Goal: Task Accomplishment & Management: Manage account settings

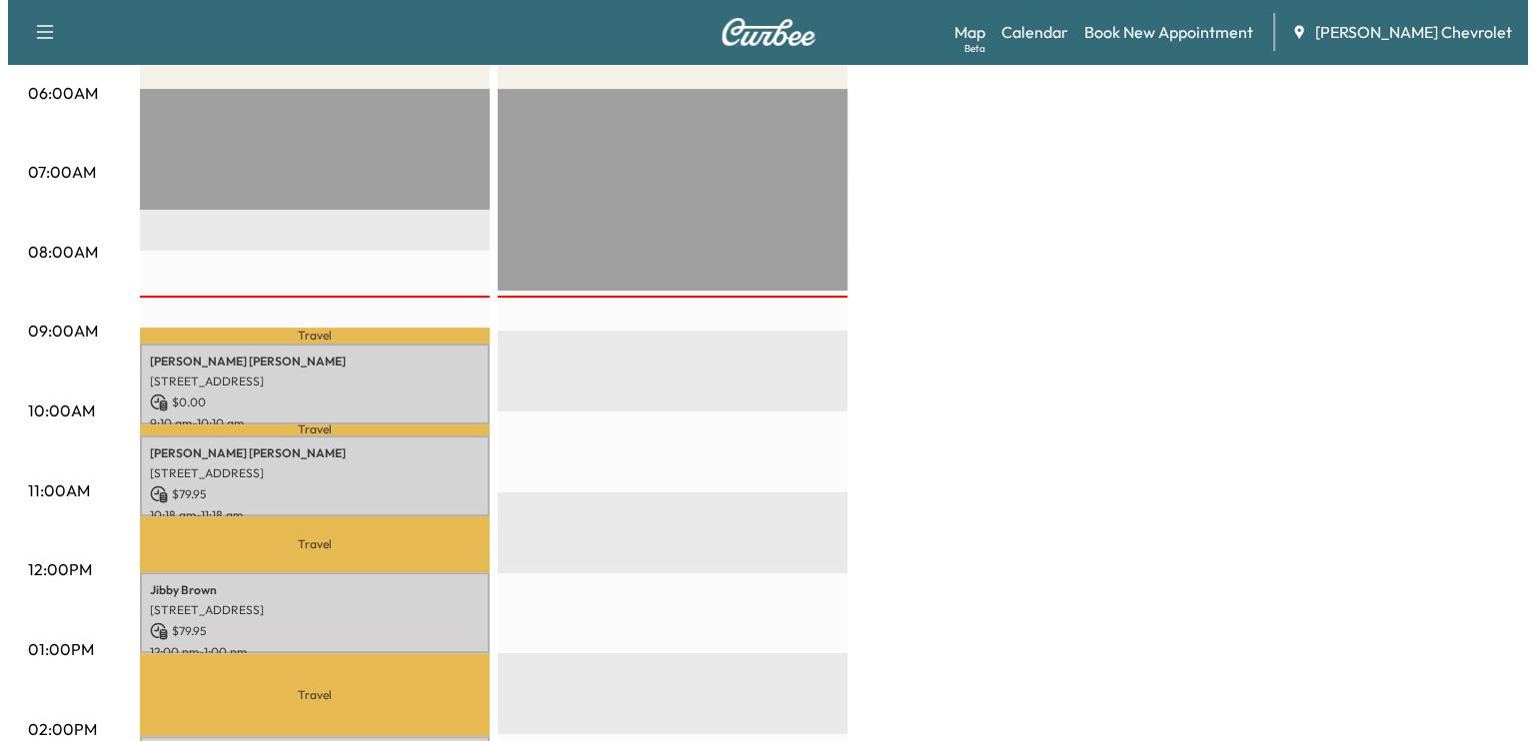
scroll to position [383, 0]
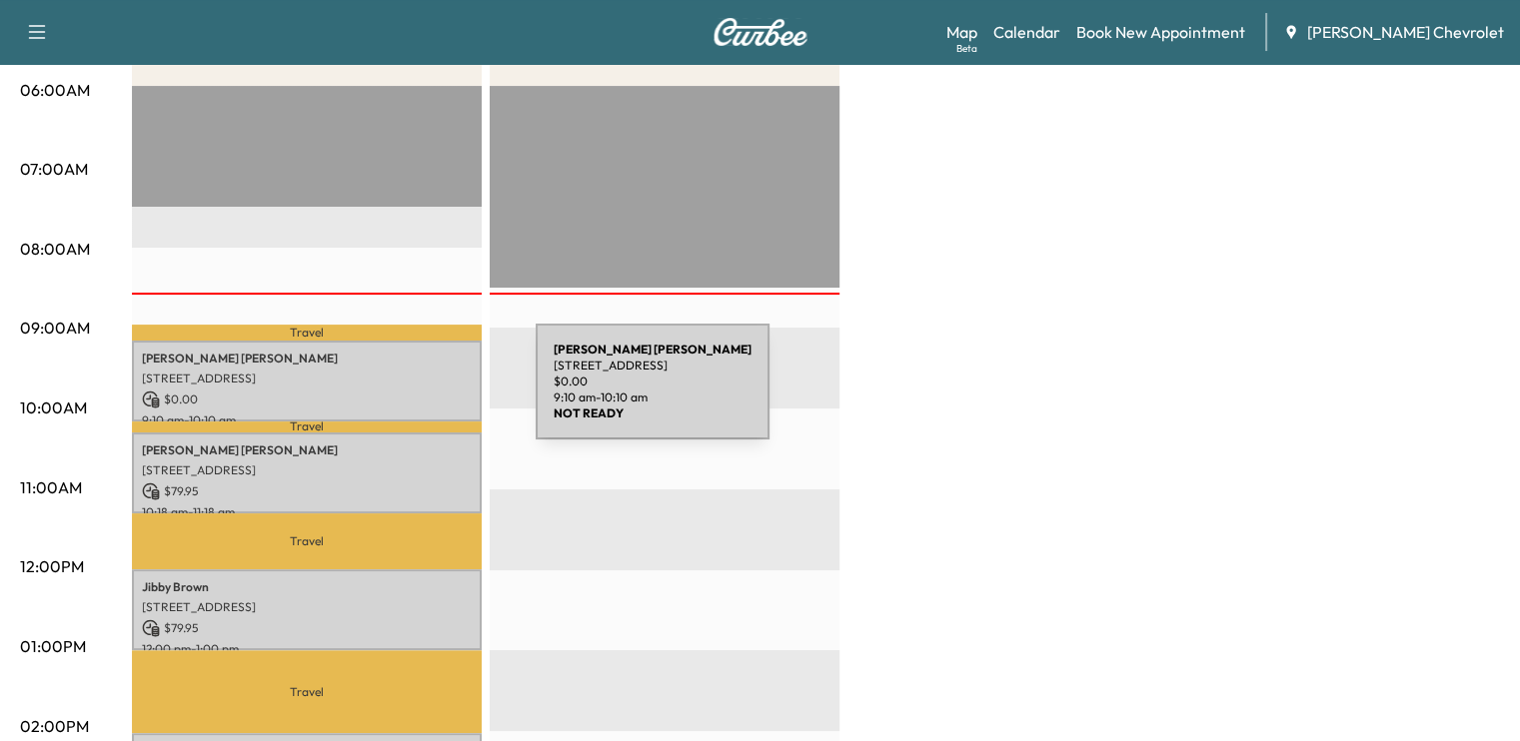
click at [386, 394] on p "$ 0.00" at bounding box center [307, 400] width 330 height 18
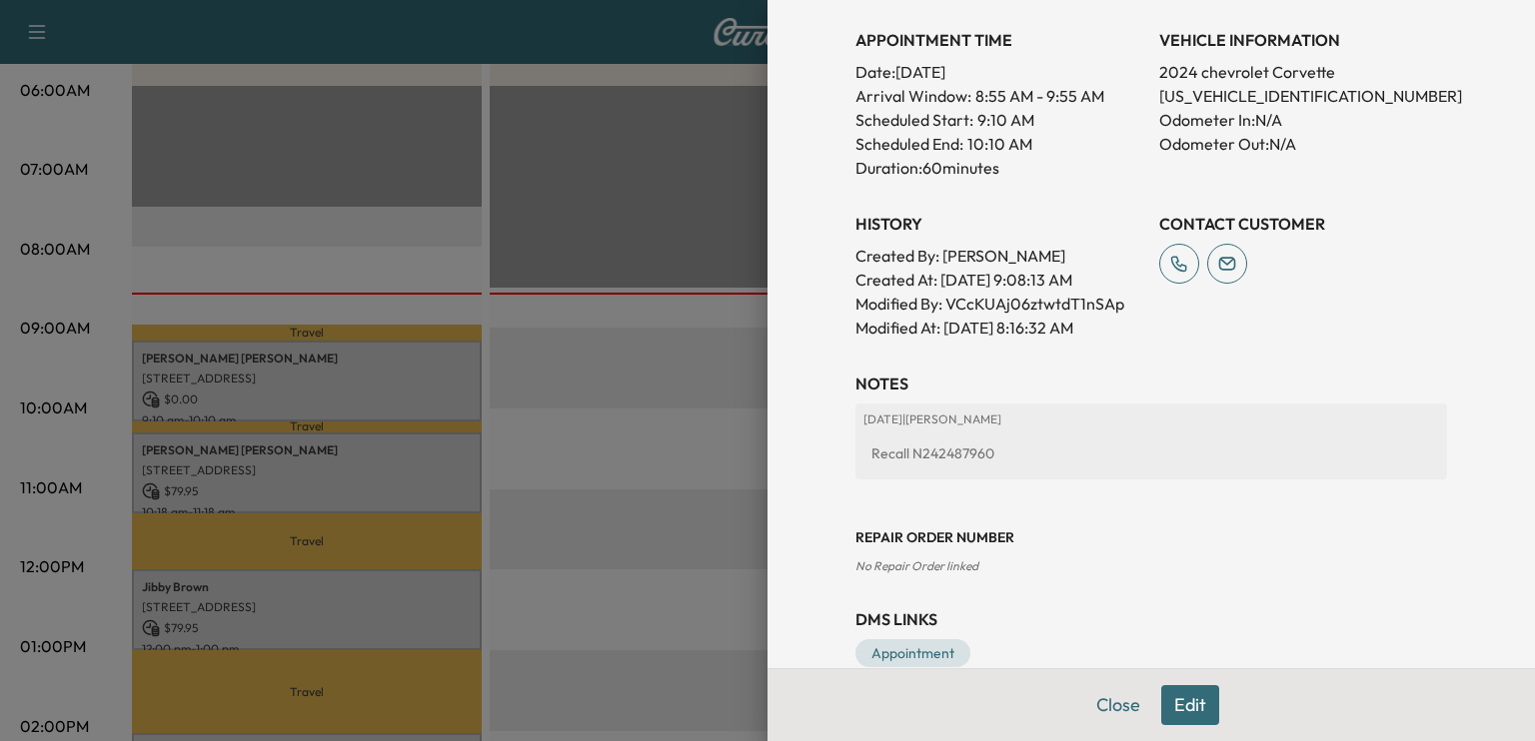
scroll to position [580, 0]
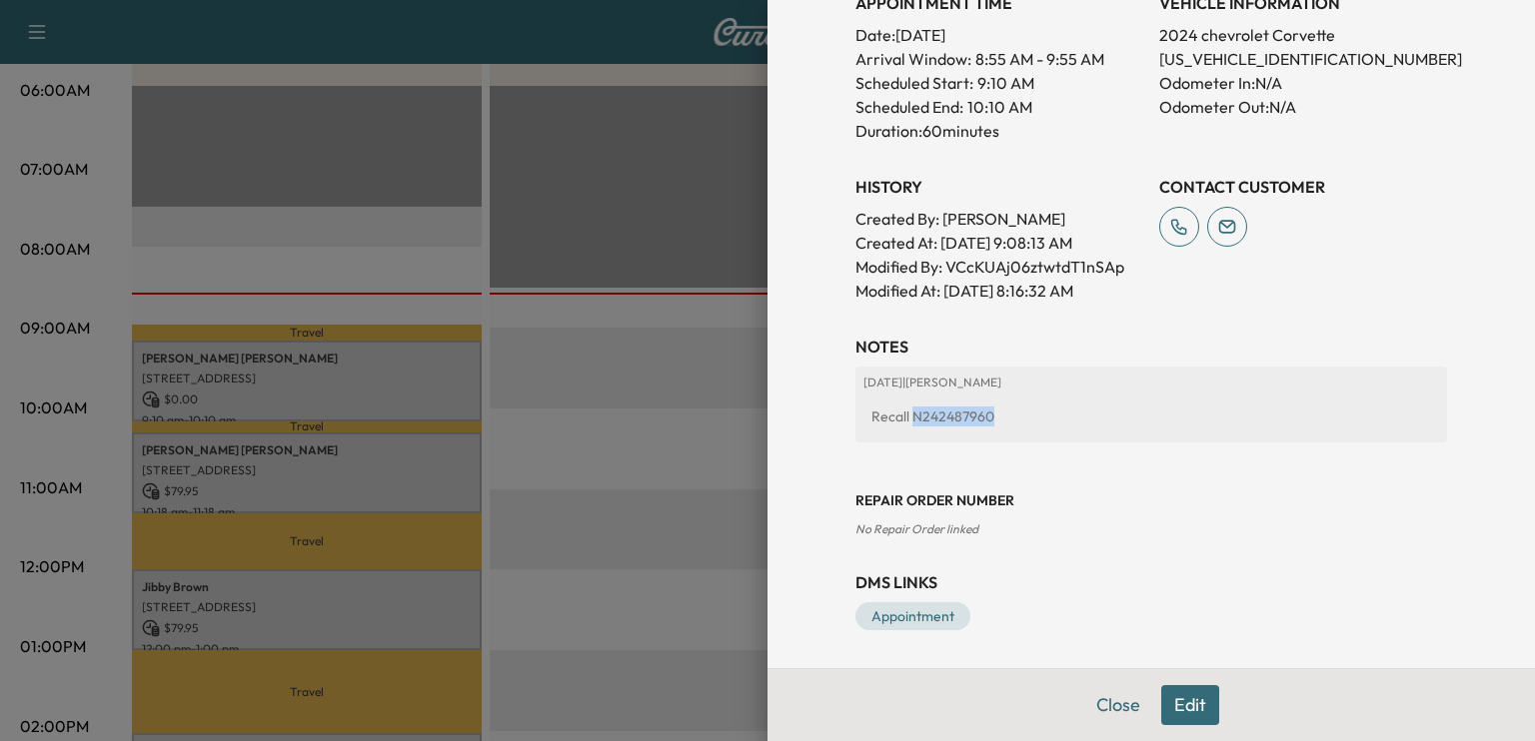
drag, startPoint x: 897, startPoint y: 412, endPoint x: 982, endPoint y: 419, distance: 85.2
click at [982, 419] on div "Recall N242487960" at bounding box center [1151, 417] width 576 height 36
copy div "N242487960"
click at [609, 375] on div at bounding box center [767, 370] width 1535 height 741
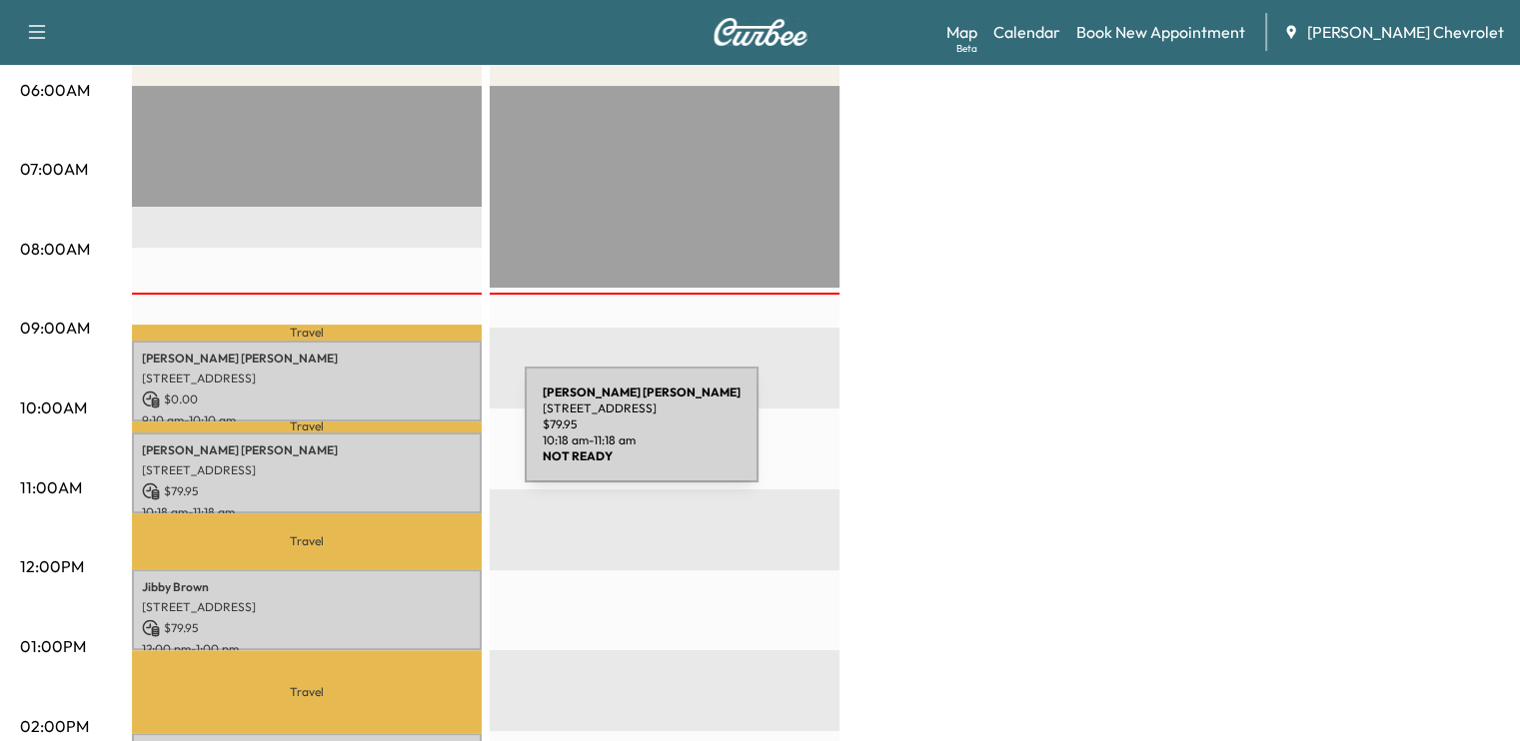
click at [371, 443] on p "[PERSON_NAME]" at bounding box center [307, 451] width 330 height 16
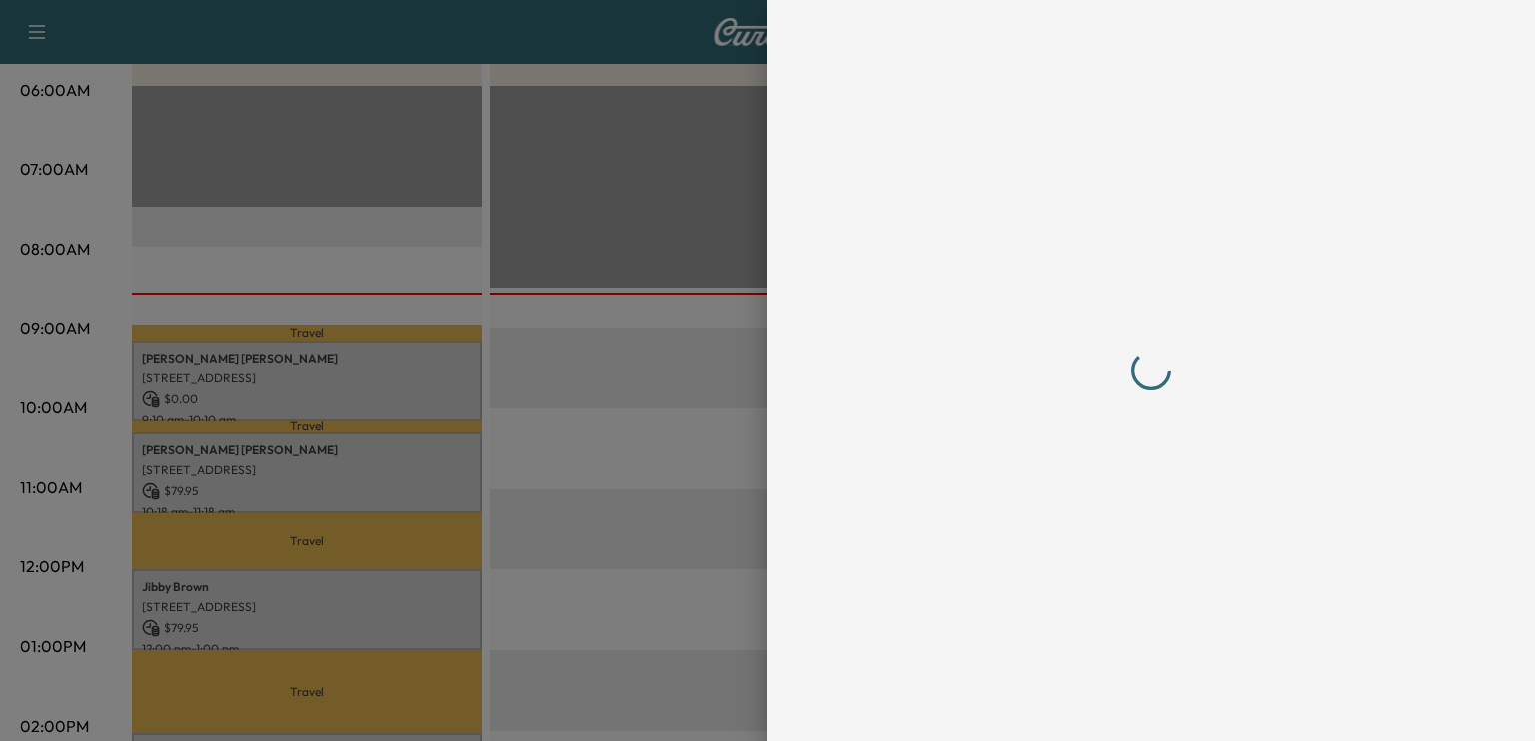
click at [505, 447] on div at bounding box center [767, 370] width 1535 height 741
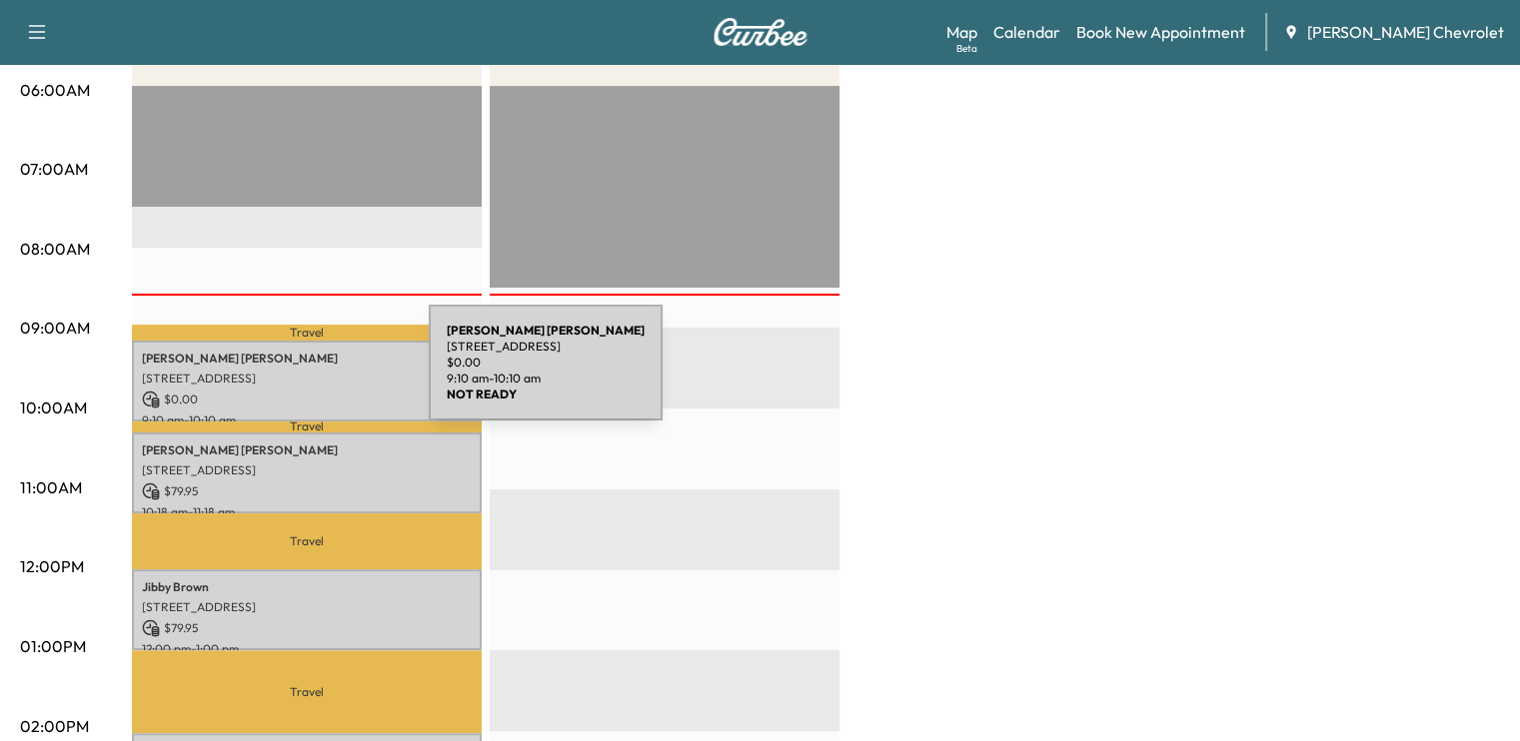
click at [279, 375] on p "[STREET_ADDRESS]" at bounding box center [307, 379] width 330 height 16
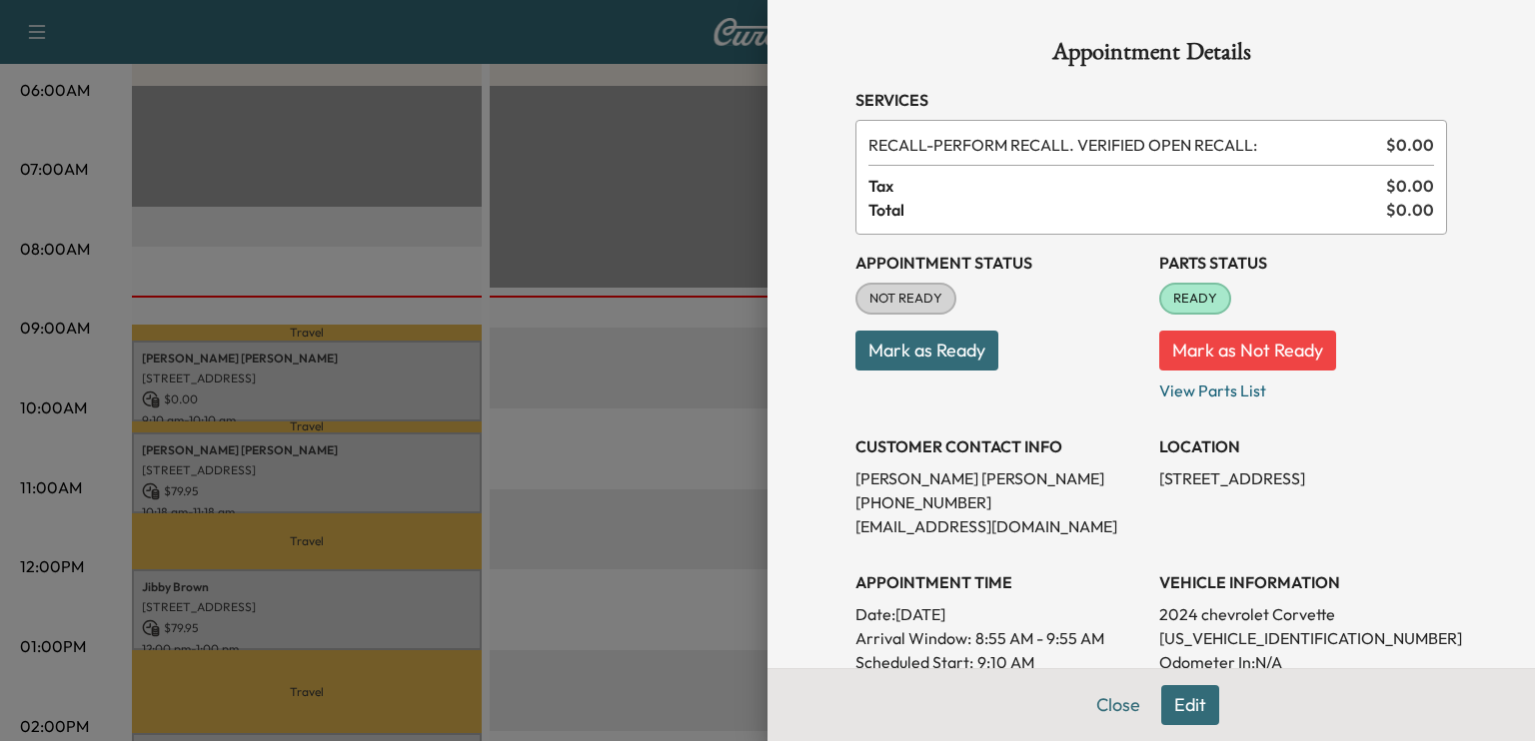
click at [943, 357] on button "Mark as Ready" at bounding box center [926, 351] width 143 height 40
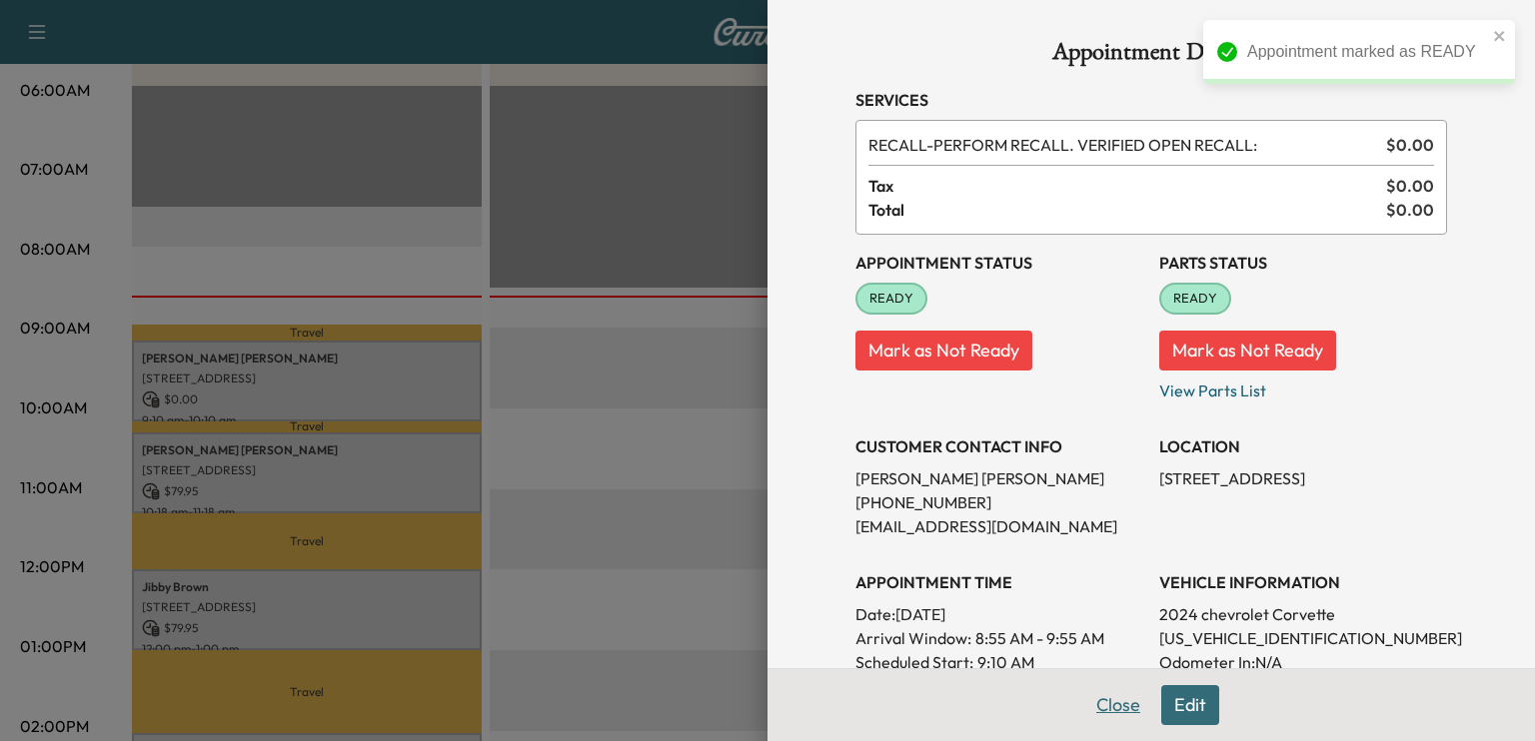
click at [1104, 707] on button "Close" at bounding box center [1118, 705] width 70 height 40
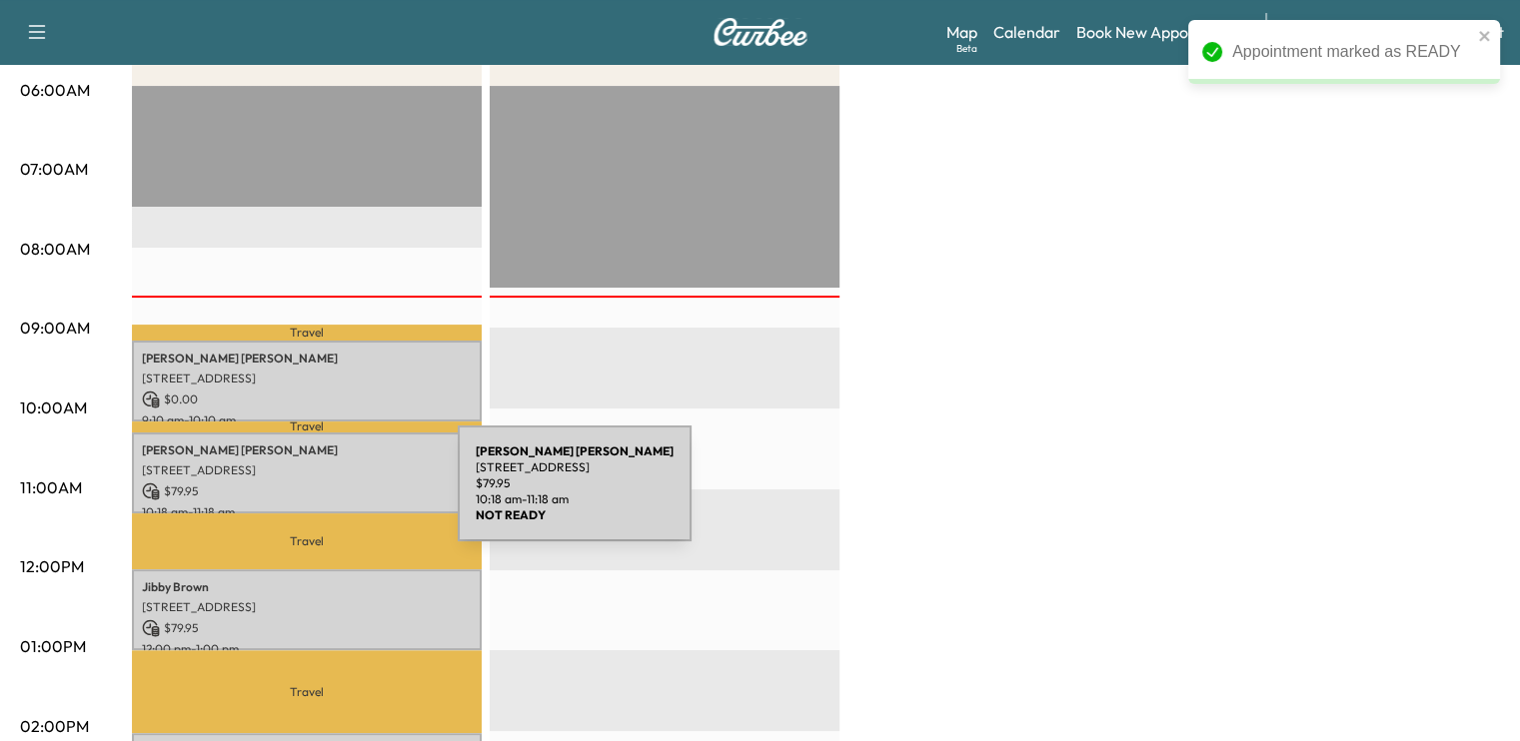
click at [312, 493] on p "$ 79.95" at bounding box center [307, 492] width 330 height 18
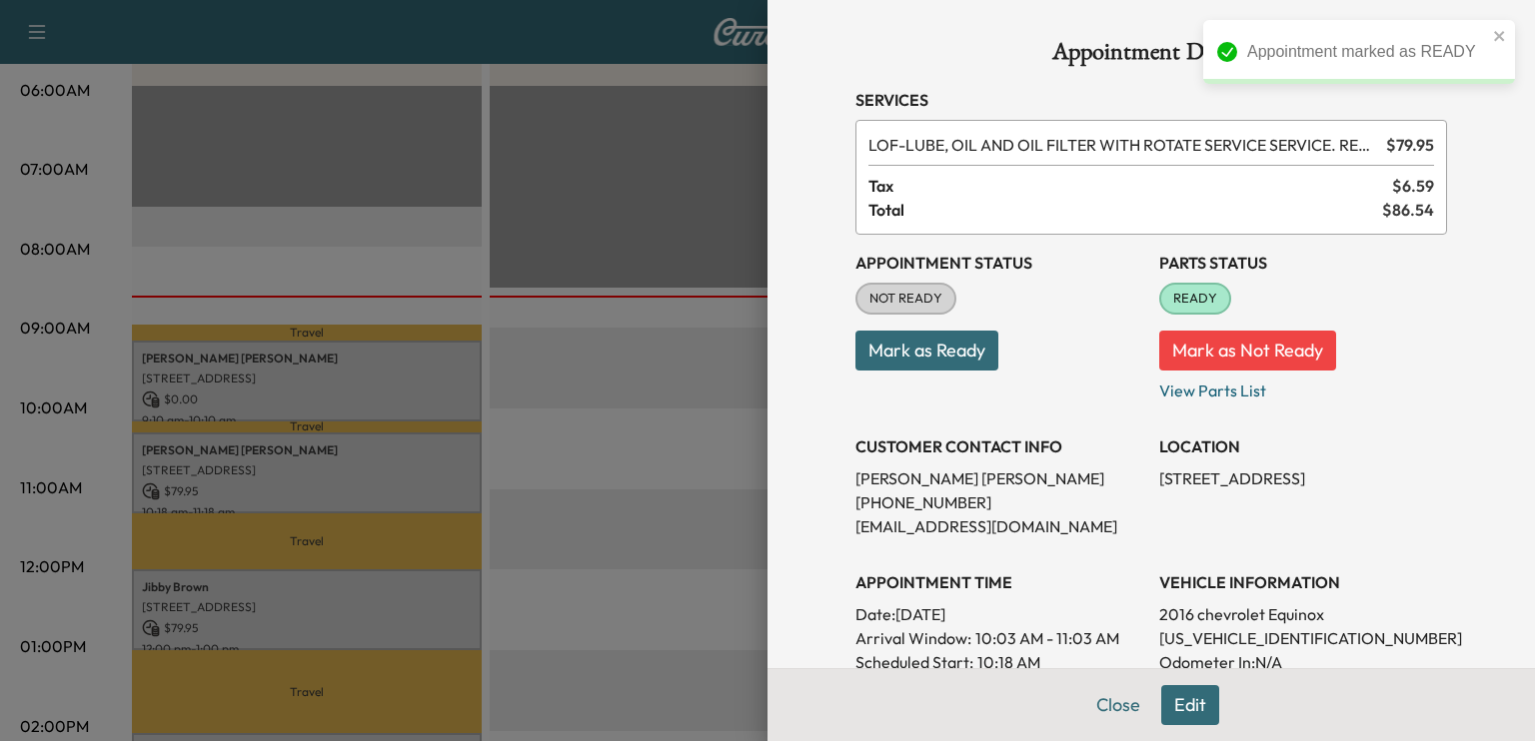
click at [933, 352] on button "Mark as Ready" at bounding box center [926, 351] width 143 height 40
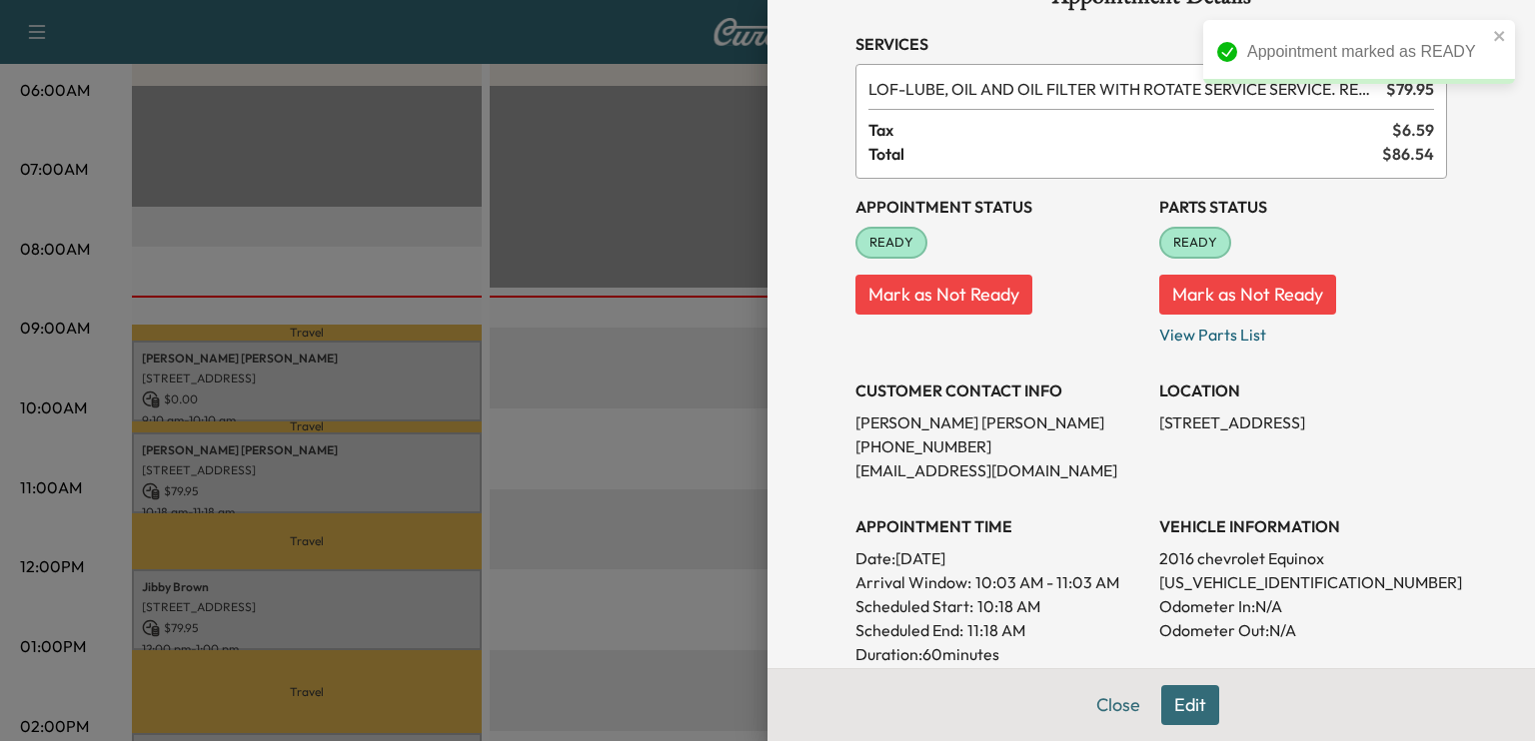
scroll to position [0, 0]
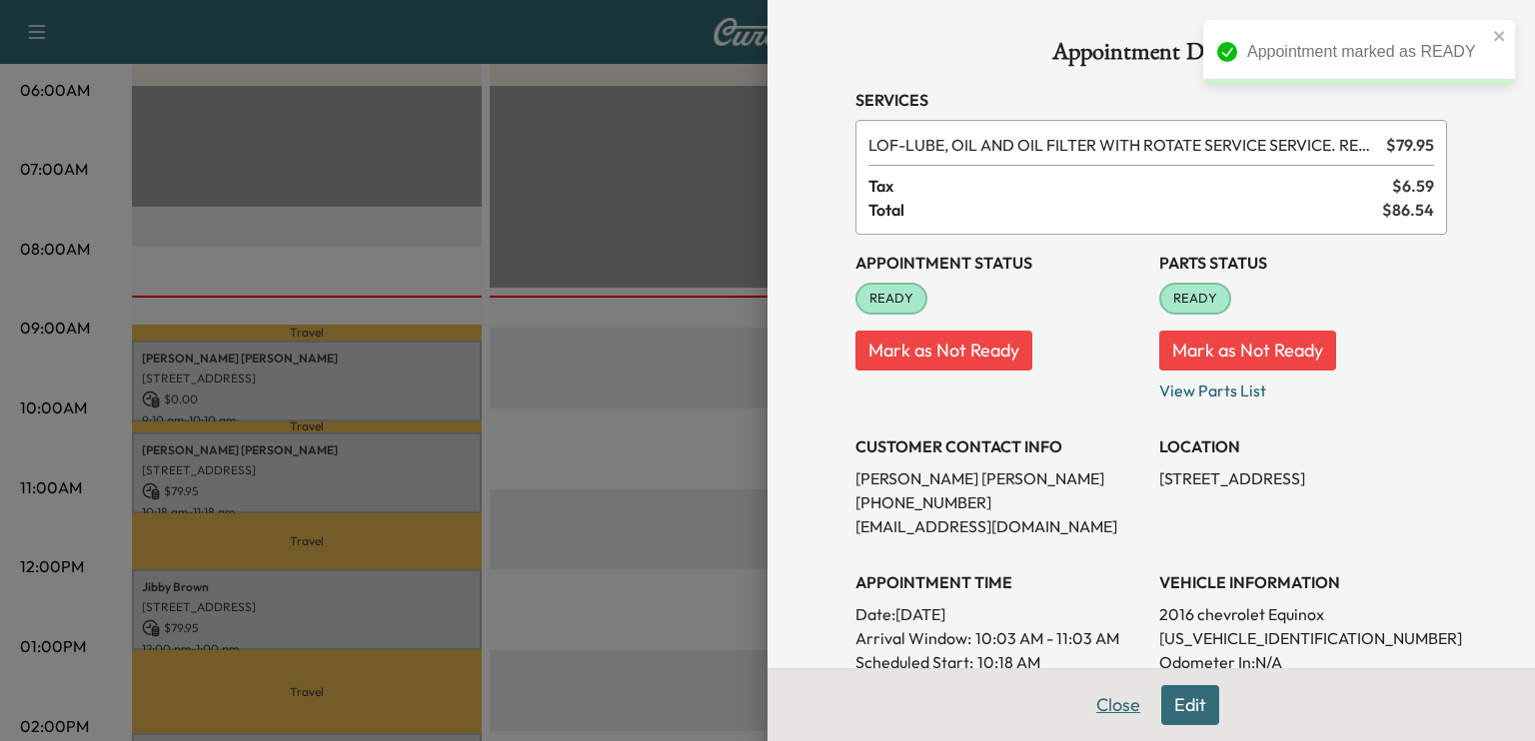
click at [1092, 703] on button "Close" at bounding box center [1118, 705] width 70 height 40
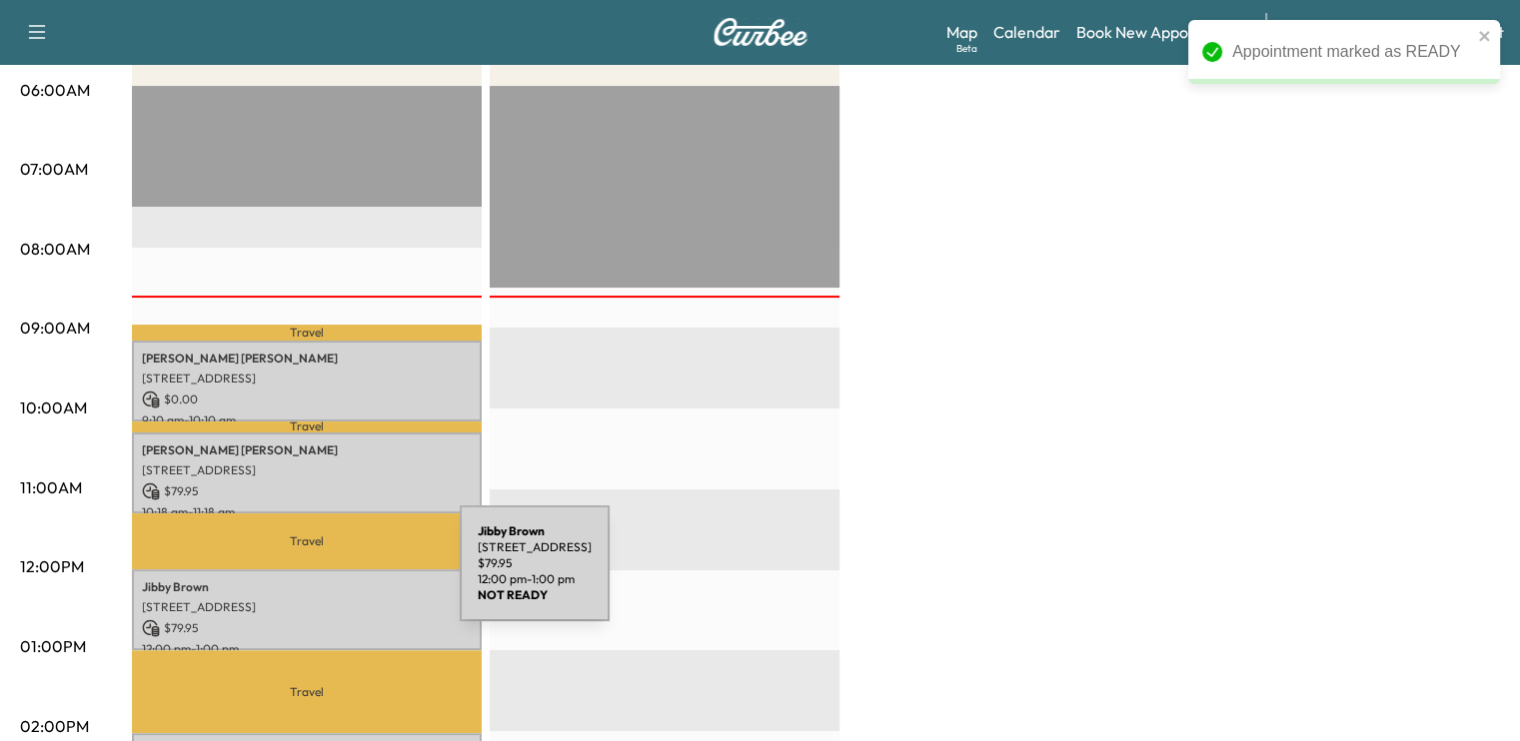
click at [310, 580] on p "[PERSON_NAME]" at bounding box center [307, 588] width 330 height 16
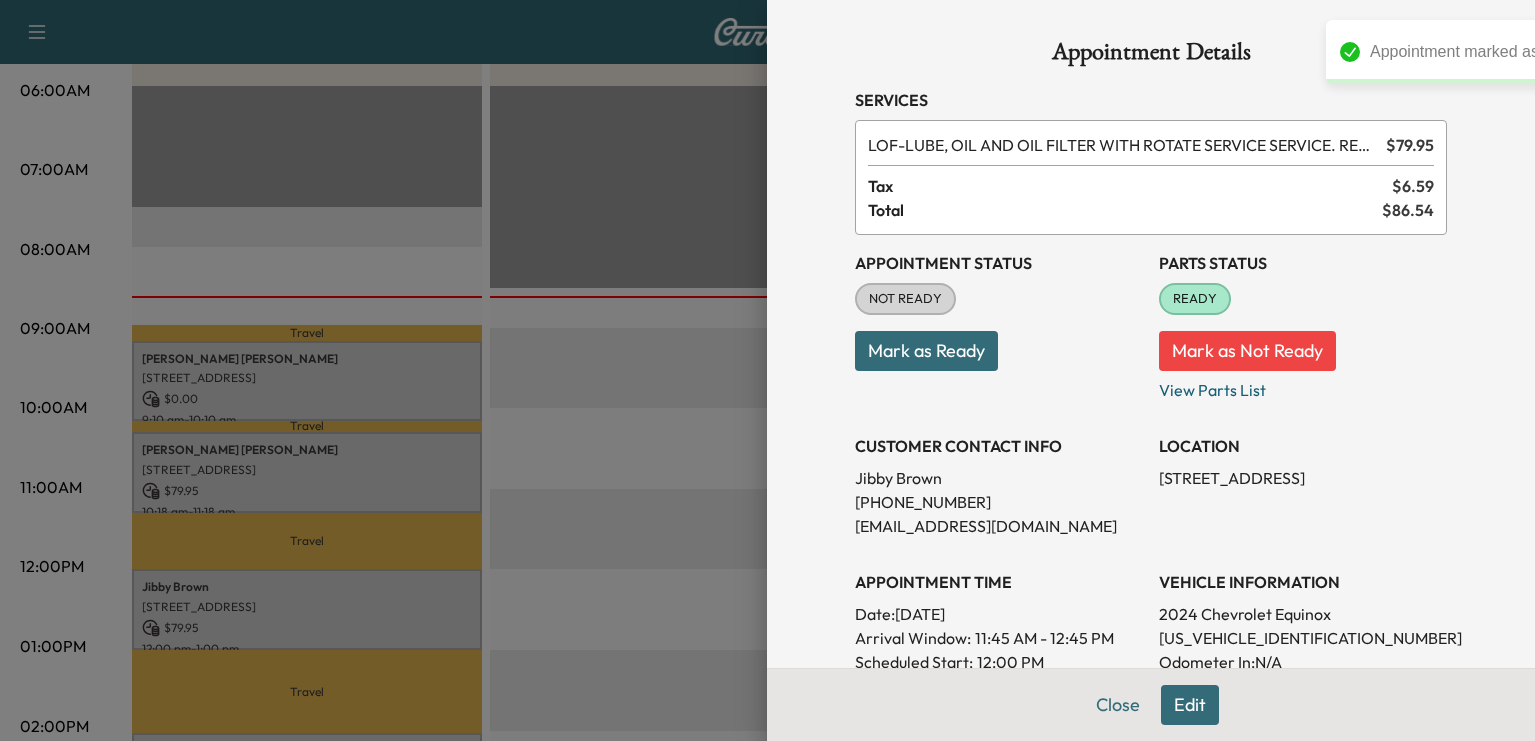
click at [955, 355] on button "Mark as Ready" at bounding box center [926, 351] width 143 height 40
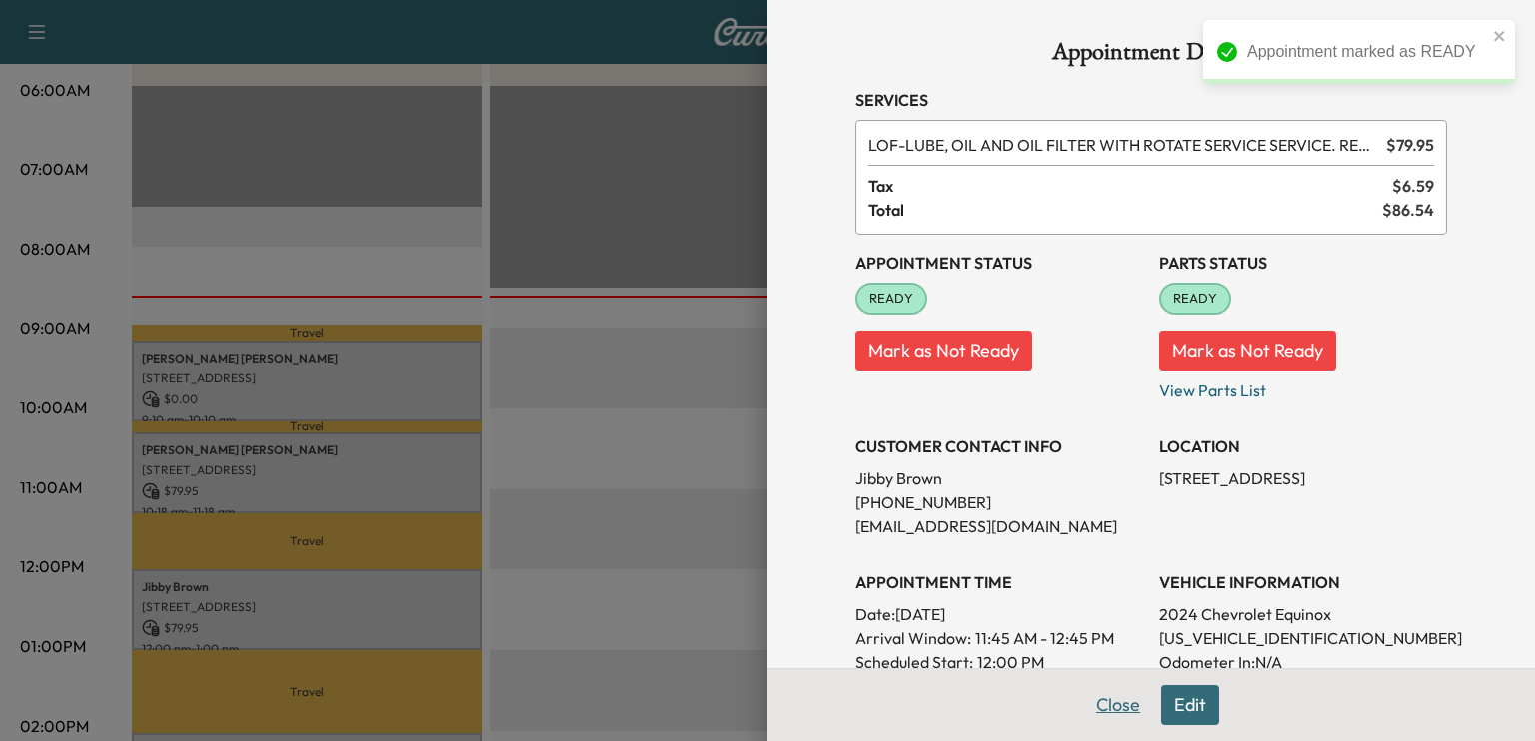
click at [1092, 706] on button "Close" at bounding box center [1118, 705] width 70 height 40
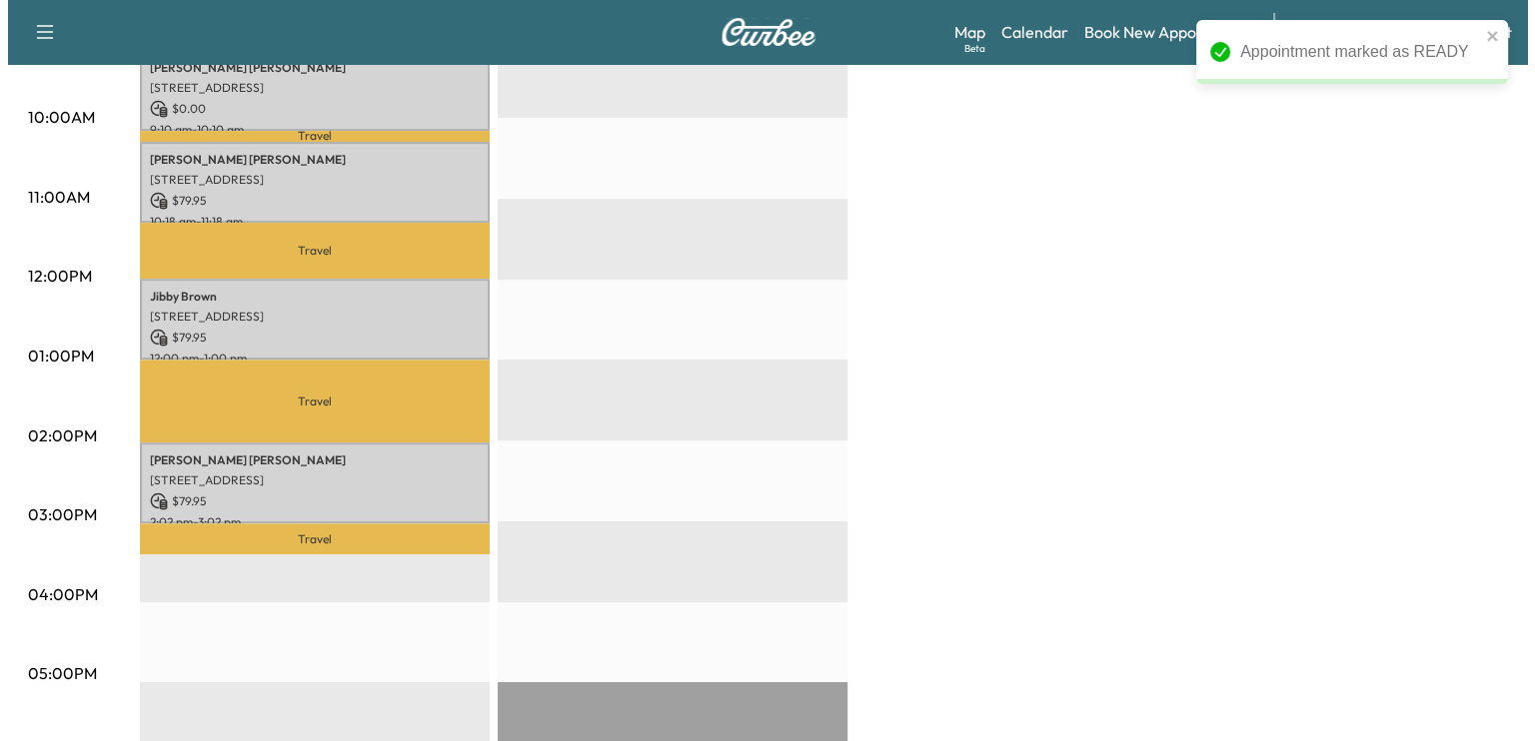
scroll to position [674, 0]
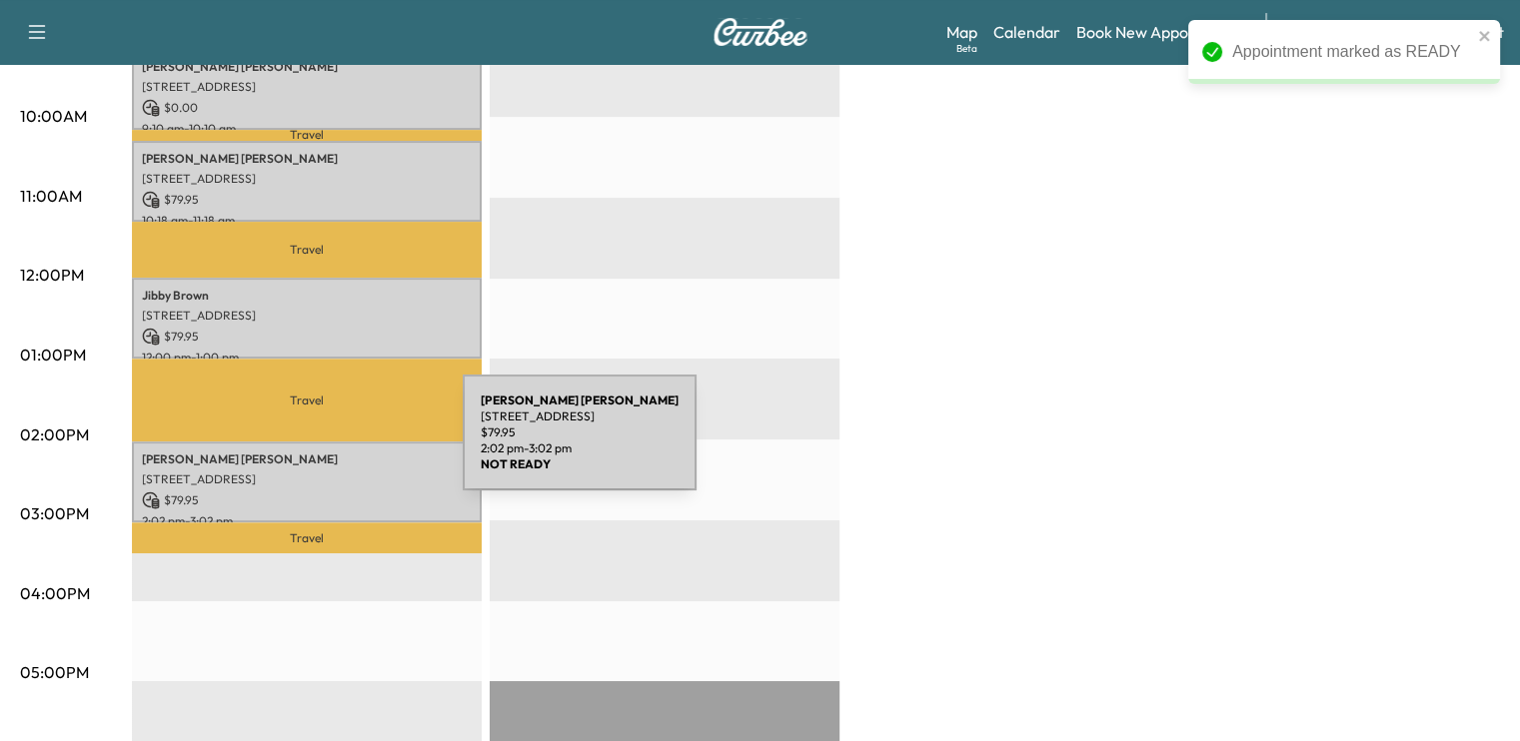
click at [315, 452] on p "[PERSON_NAME]" at bounding box center [307, 460] width 330 height 16
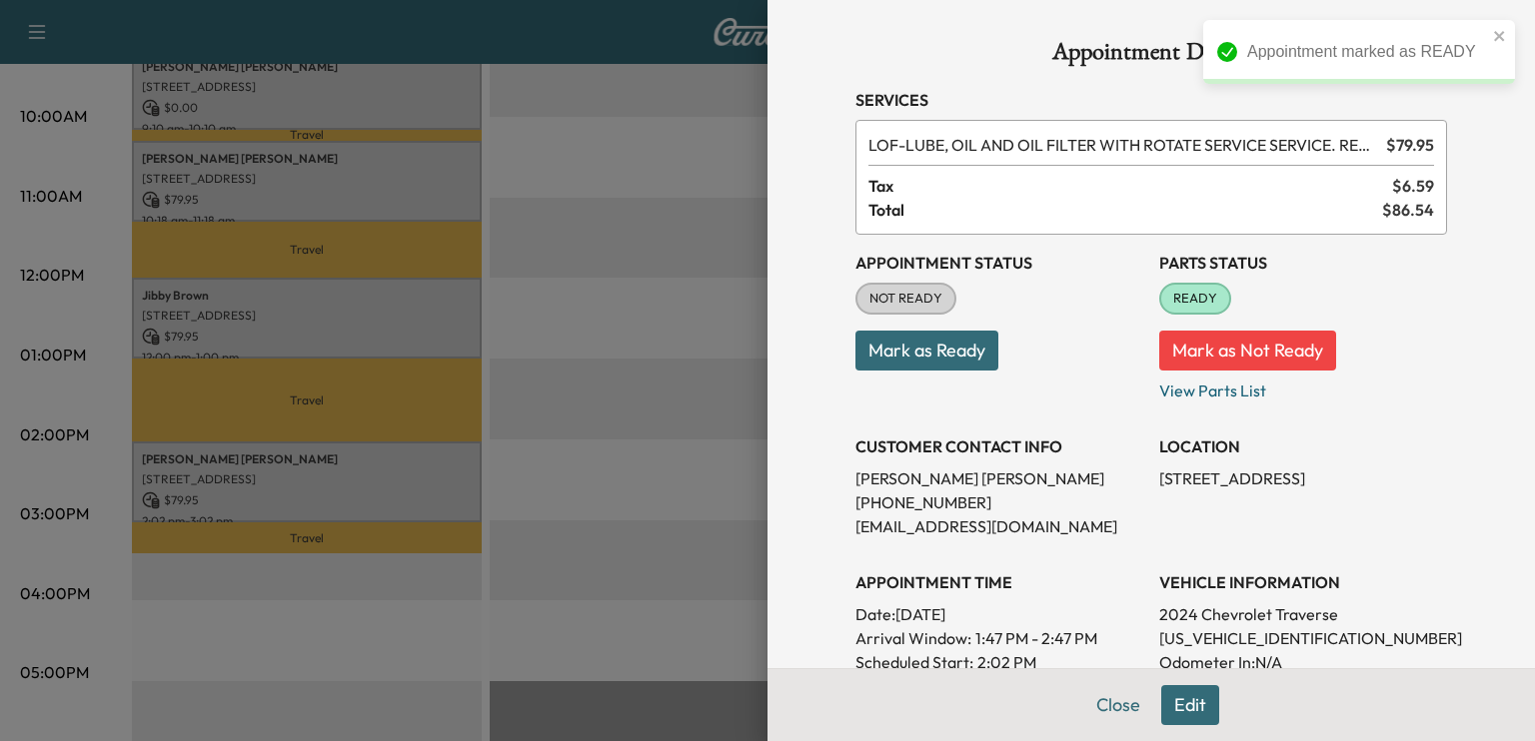
click at [918, 352] on button "Mark as Ready" at bounding box center [926, 351] width 143 height 40
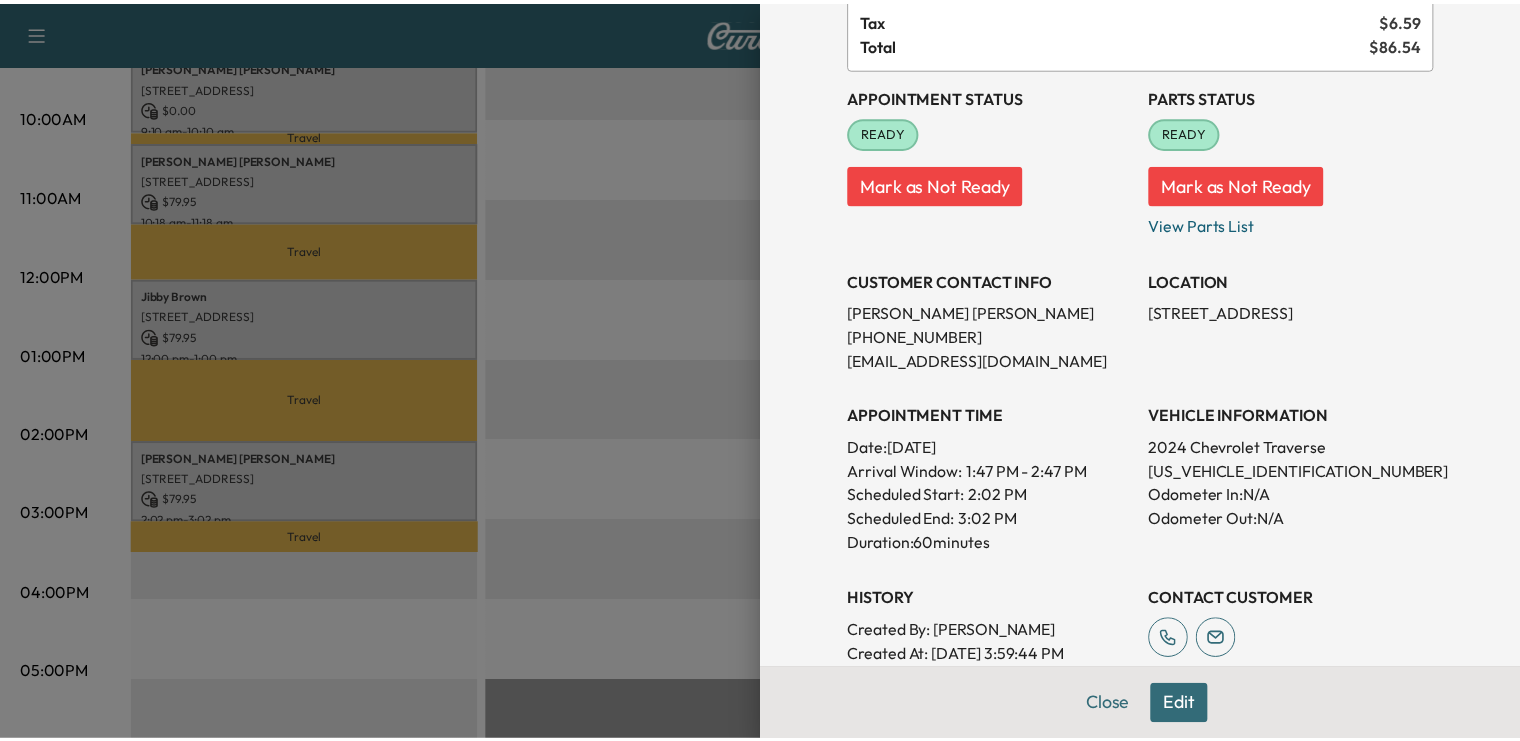
scroll to position [0, 0]
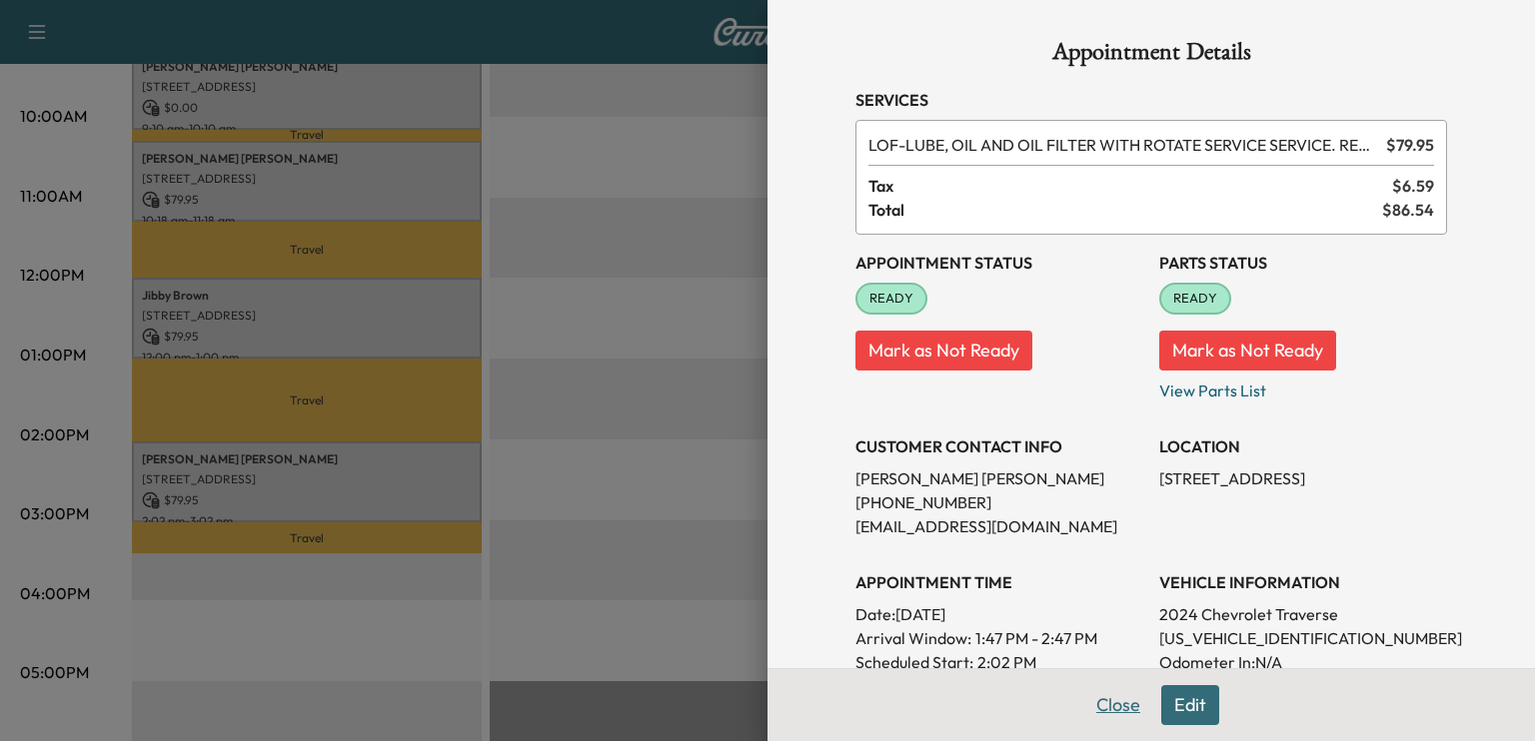
click at [1103, 706] on button "Close" at bounding box center [1118, 705] width 70 height 40
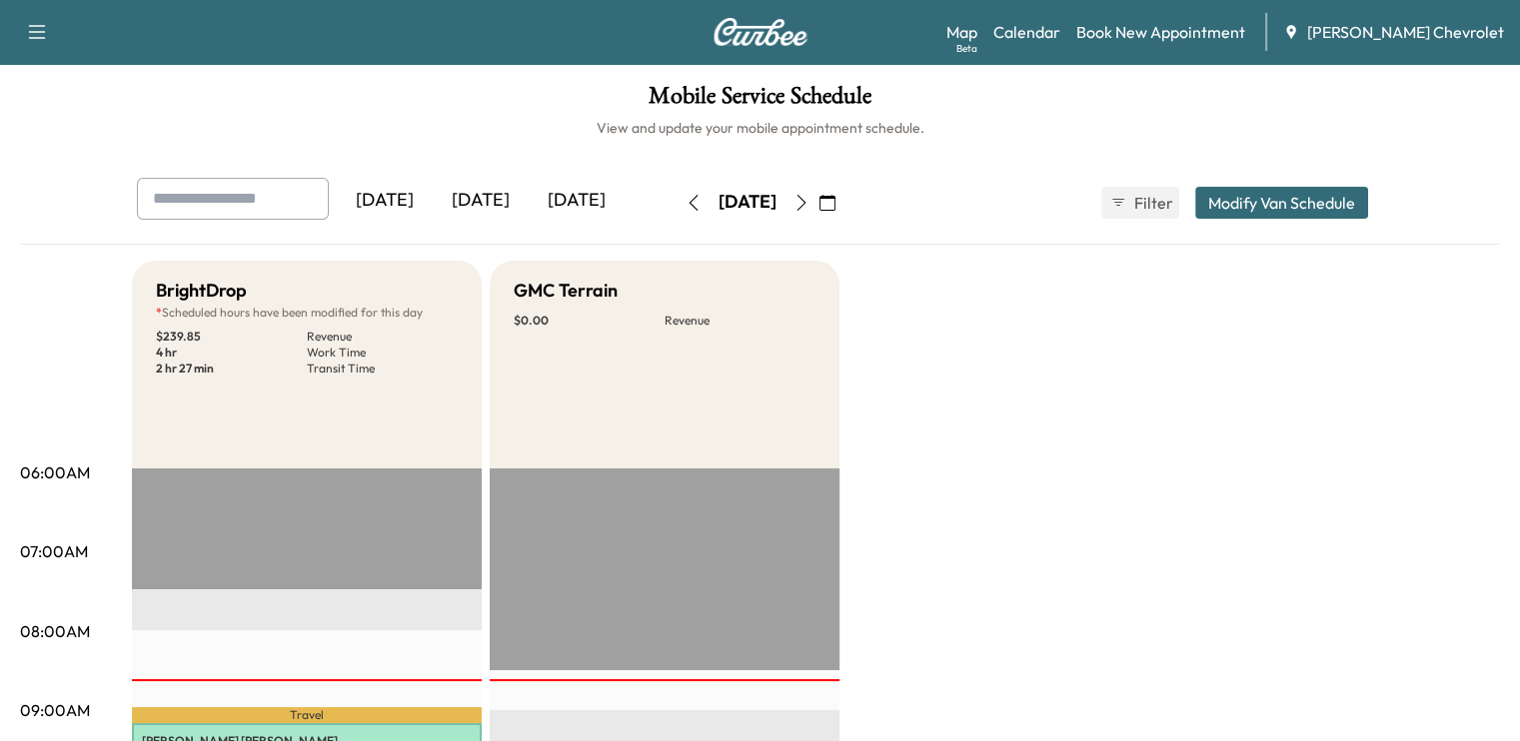
click at [1328, 207] on button "Modify Van Schedule" at bounding box center [1281, 203] width 173 height 32
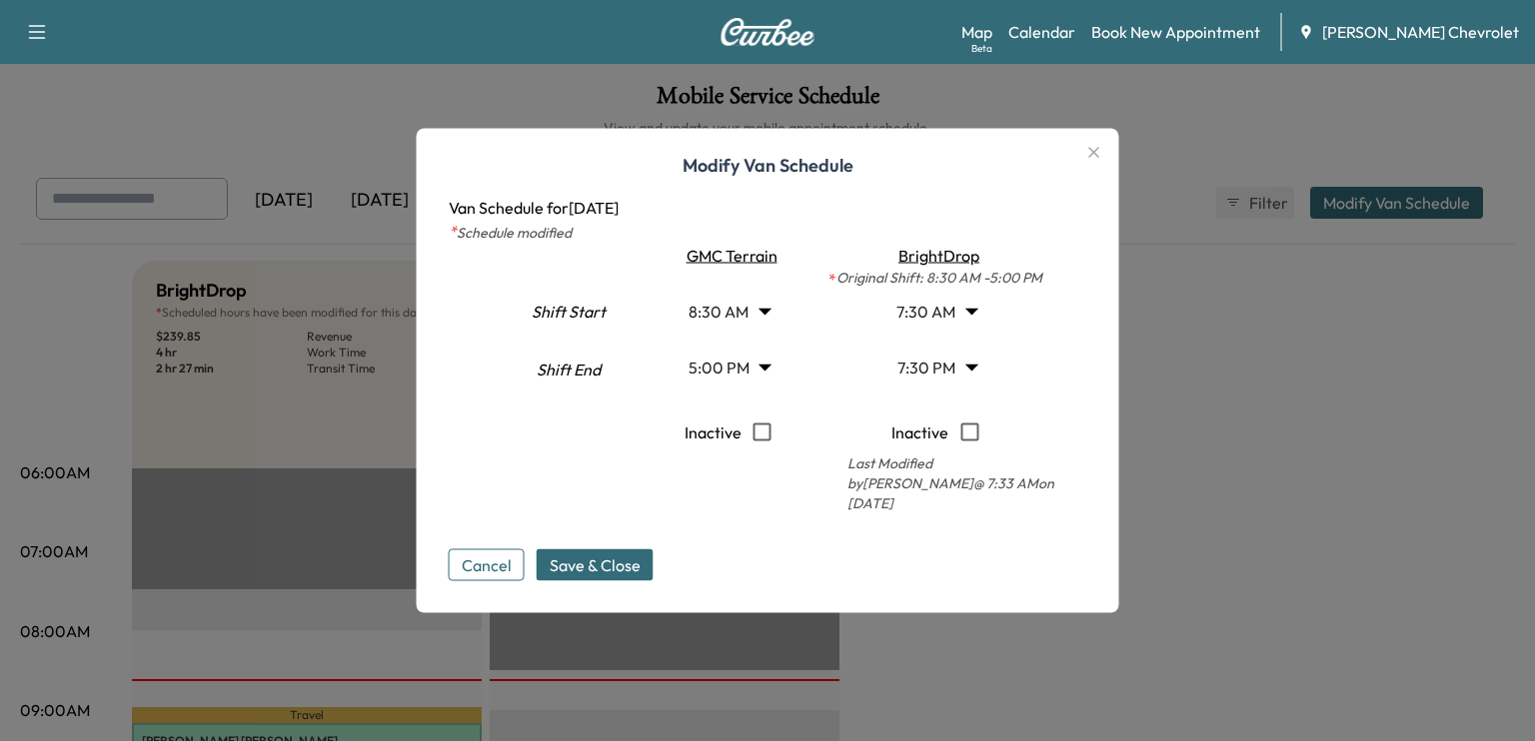
click at [963, 319] on body "Support Log Out Map Beta Calendar Book New Appointment [PERSON_NAME] Chevrolet …" at bounding box center [767, 370] width 1535 height 741
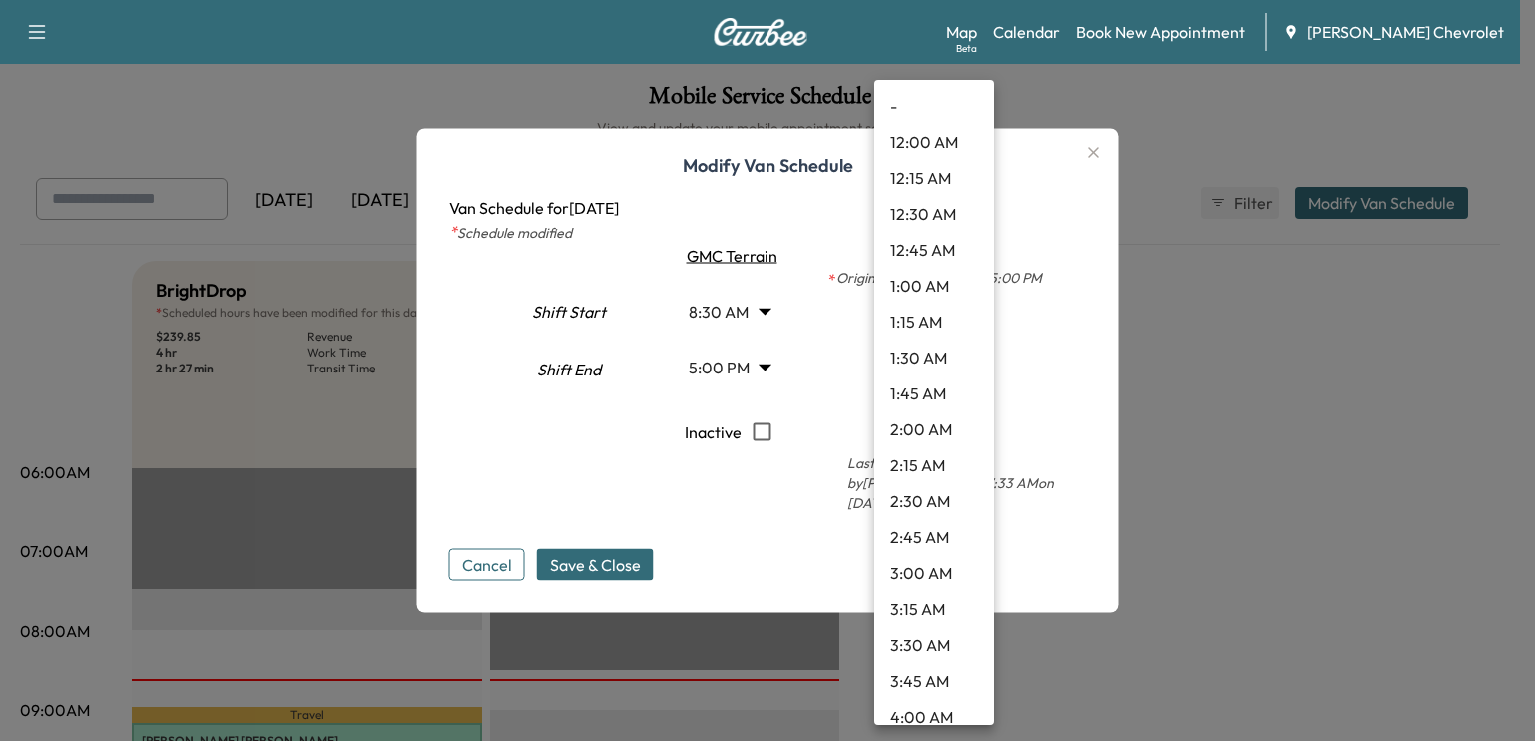
scroll to position [818, 0]
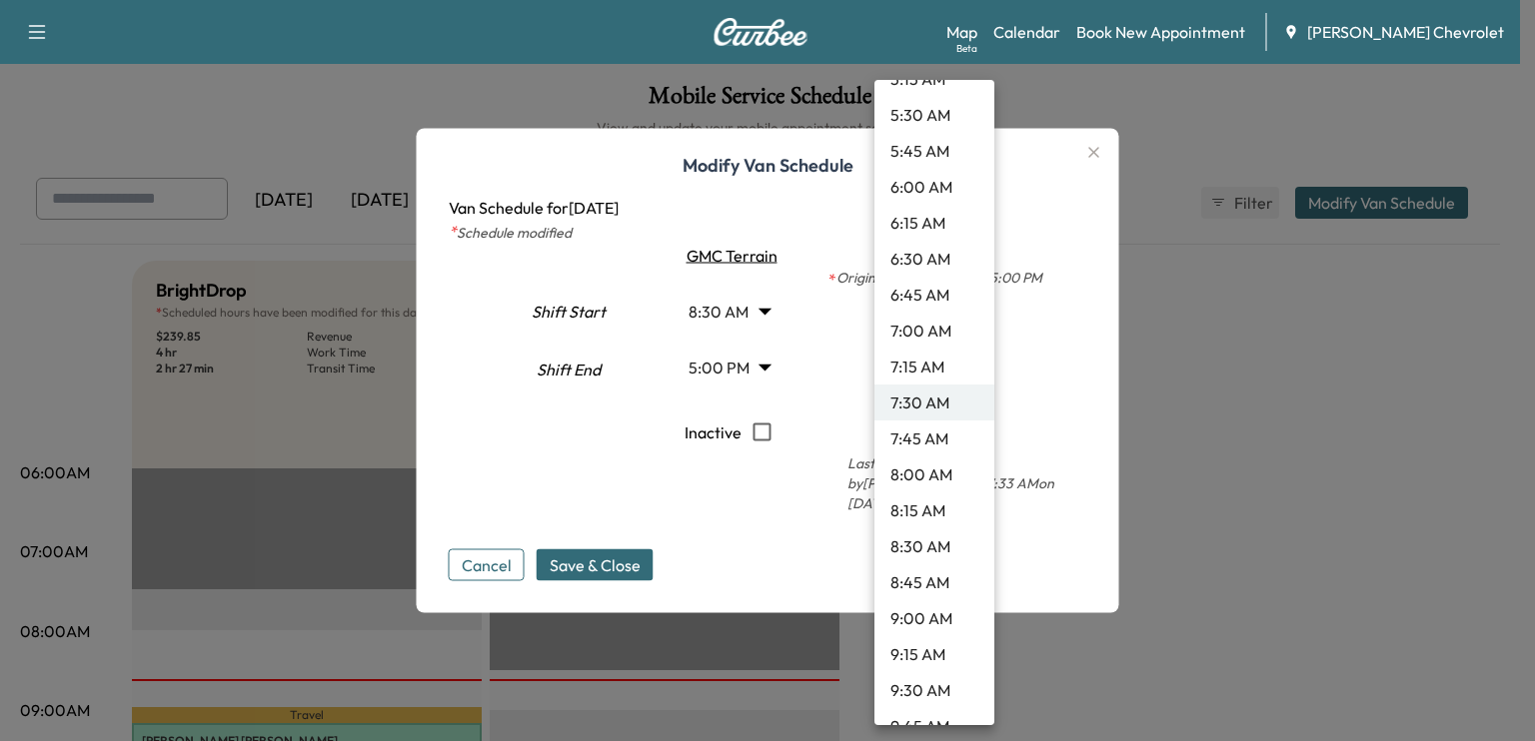
click at [919, 542] on li "8:30 AM" at bounding box center [934, 547] width 120 height 36
type input "***"
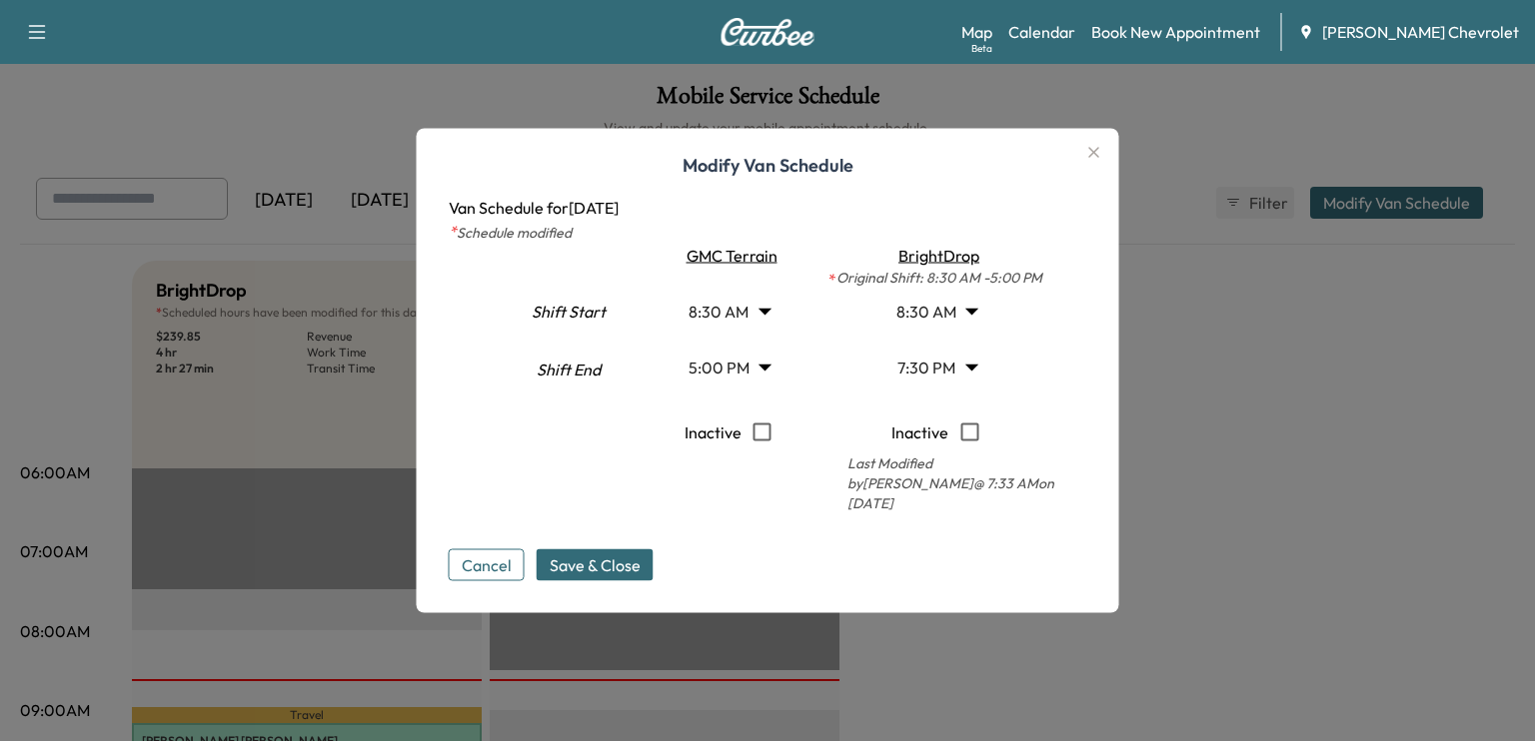
click at [957, 388] on body "Support Log Out Map Beta Calendar Book New Appointment Tom Gill Chevrolet Mobil…" at bounding box center [767, 370] width 1535 height 741
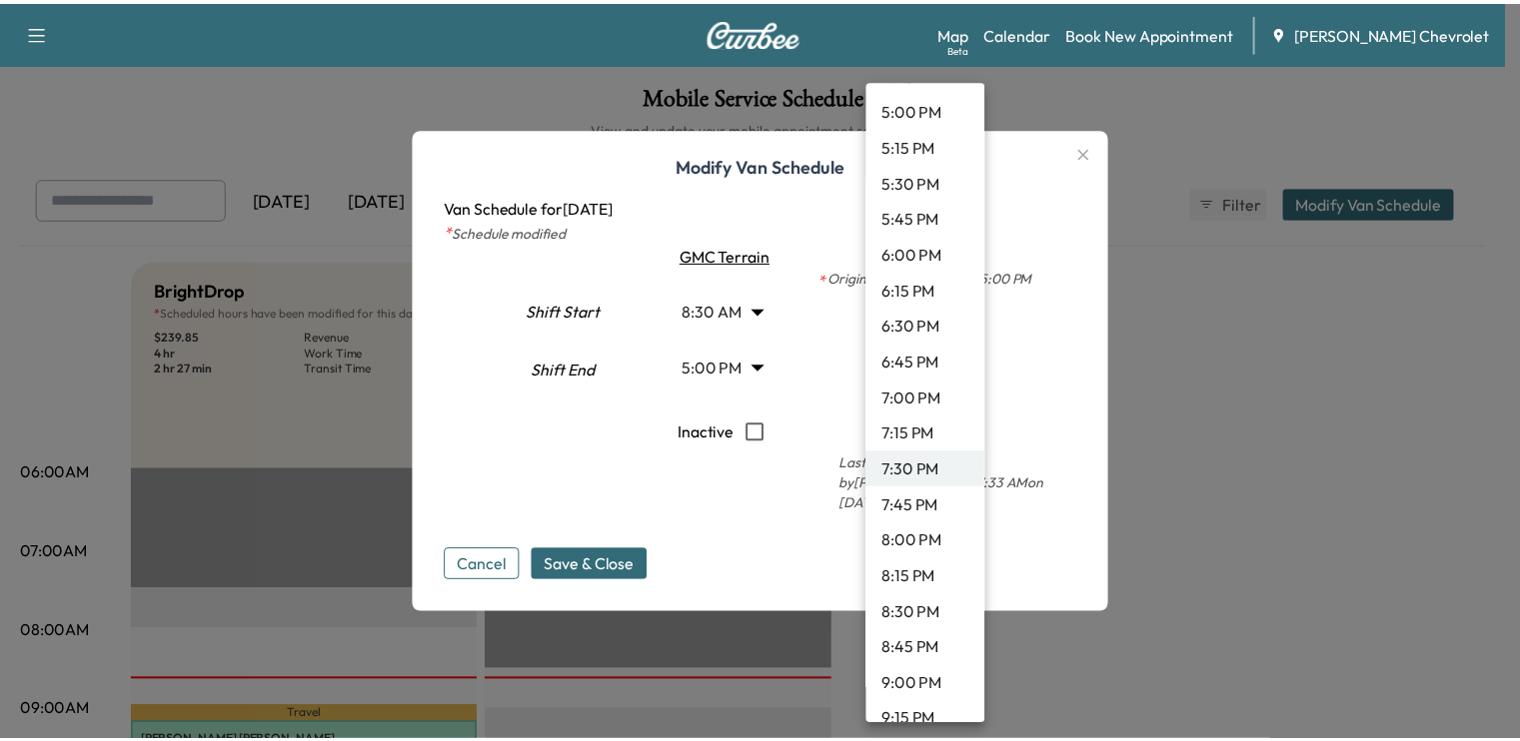
scroll to position [2471, 0]
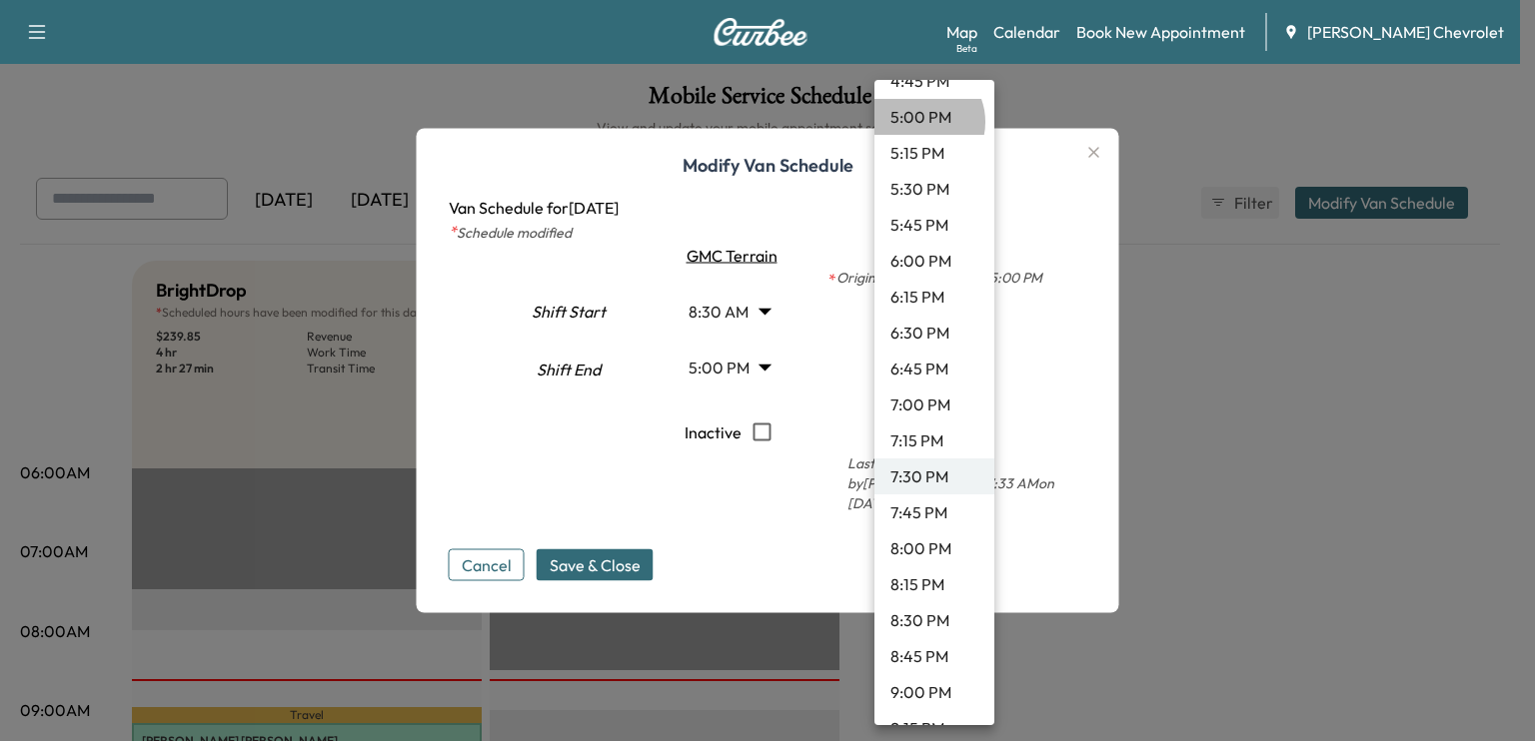
click at [919, 121] on li "5:00 PM" at bounding box center [934, 117] width 120 height 36
type input "**"
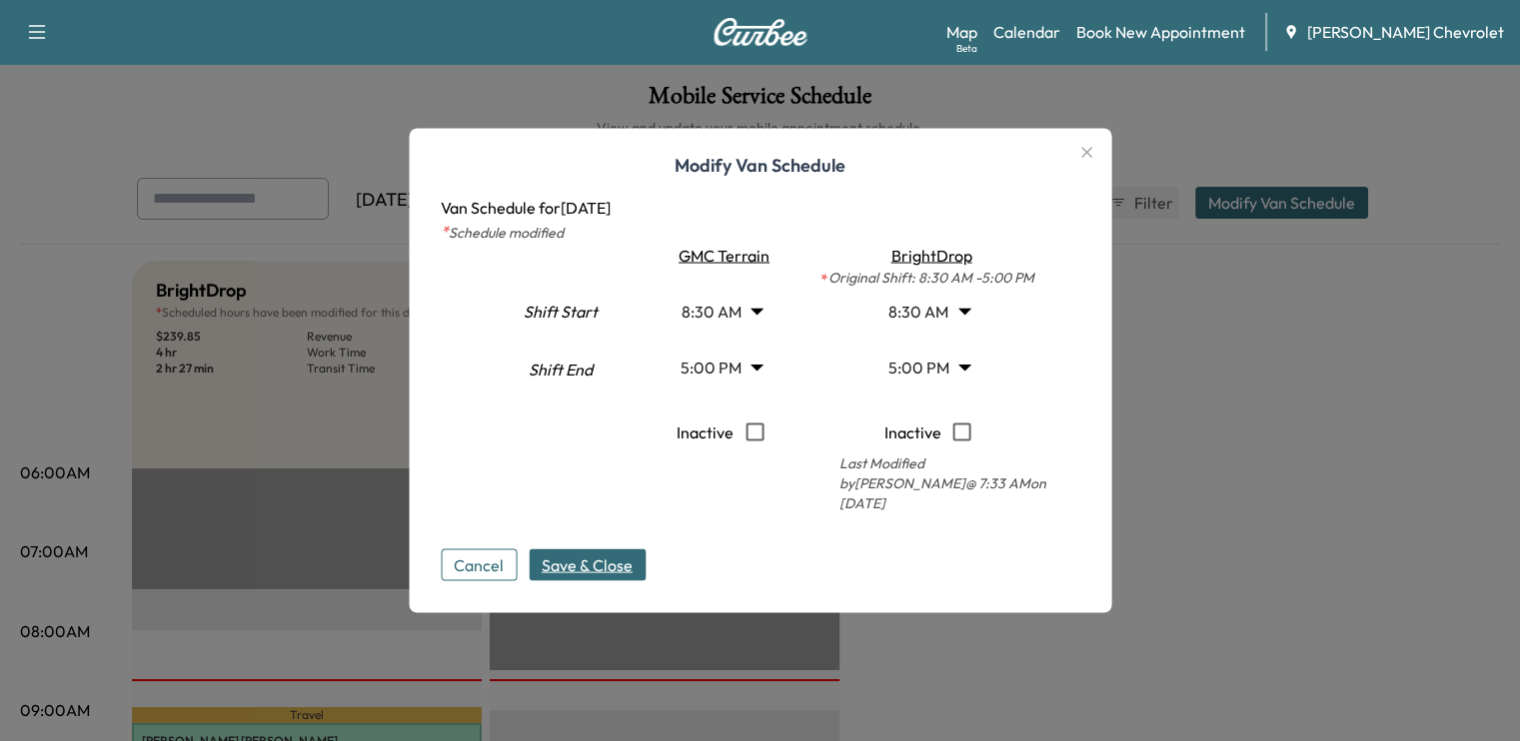
click at [607, 559] on span "Save & Close" at bounding box center [587, 566] width 91 height 24
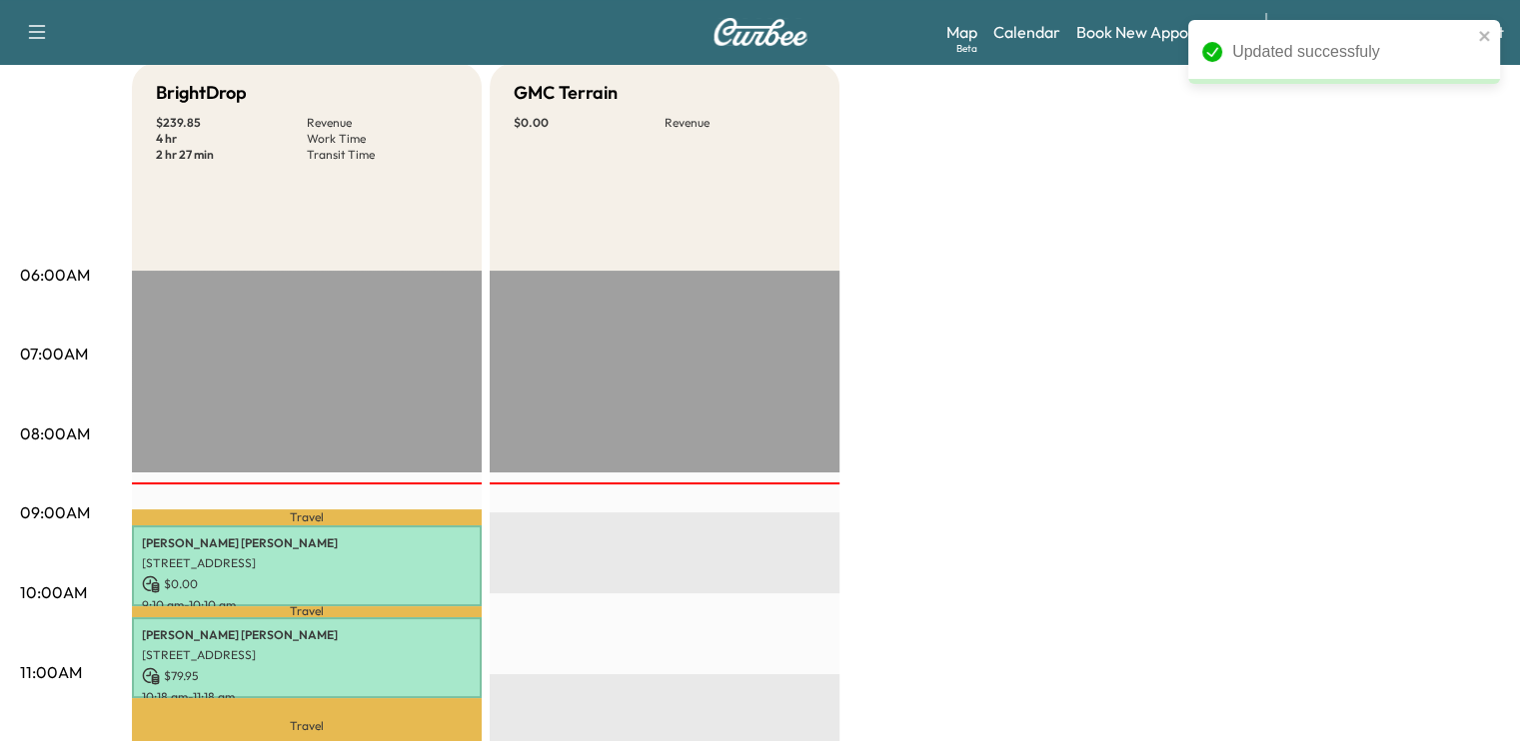
scroll to position [0, 0]
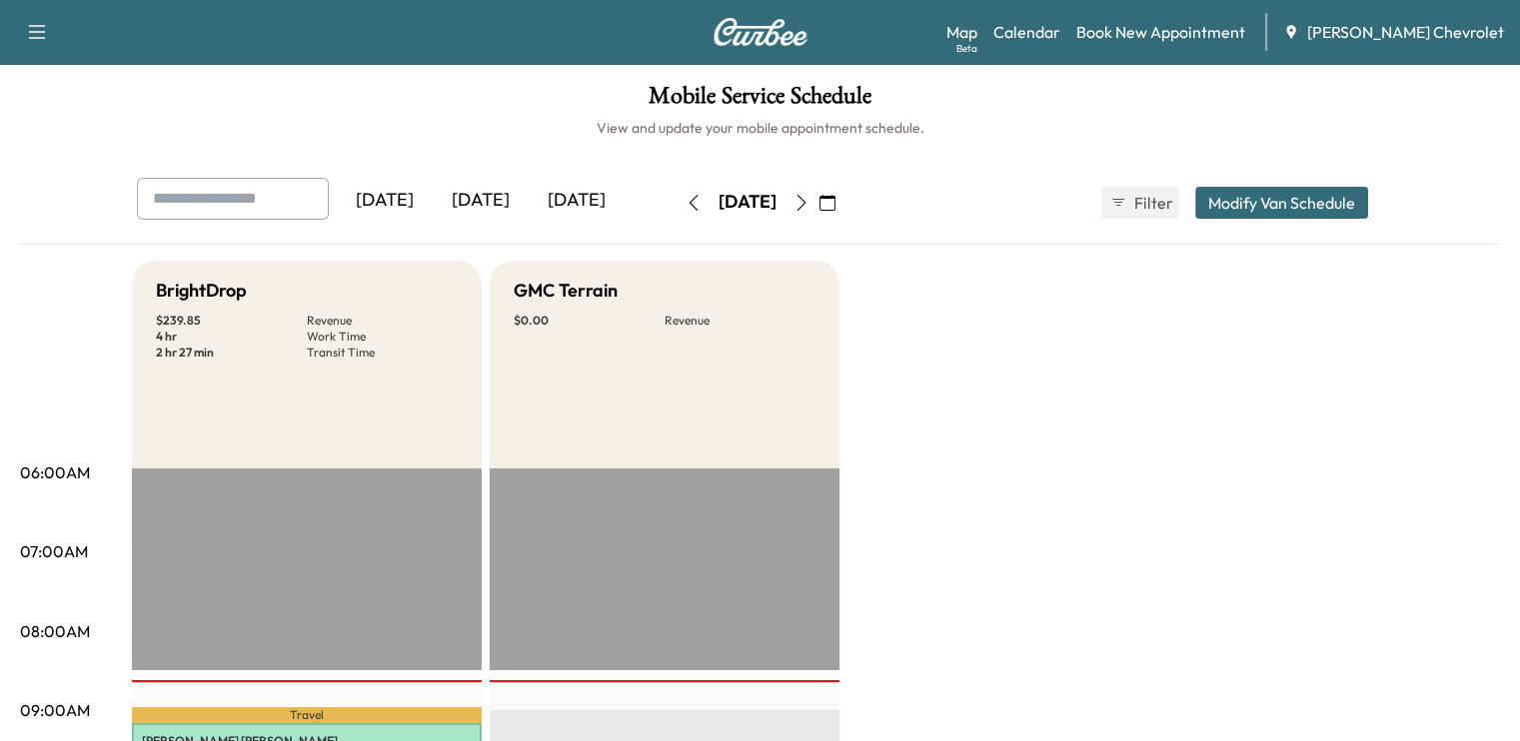
click at [818, 213] on button "button" at bounding box center [801, 203] width 34 height 32
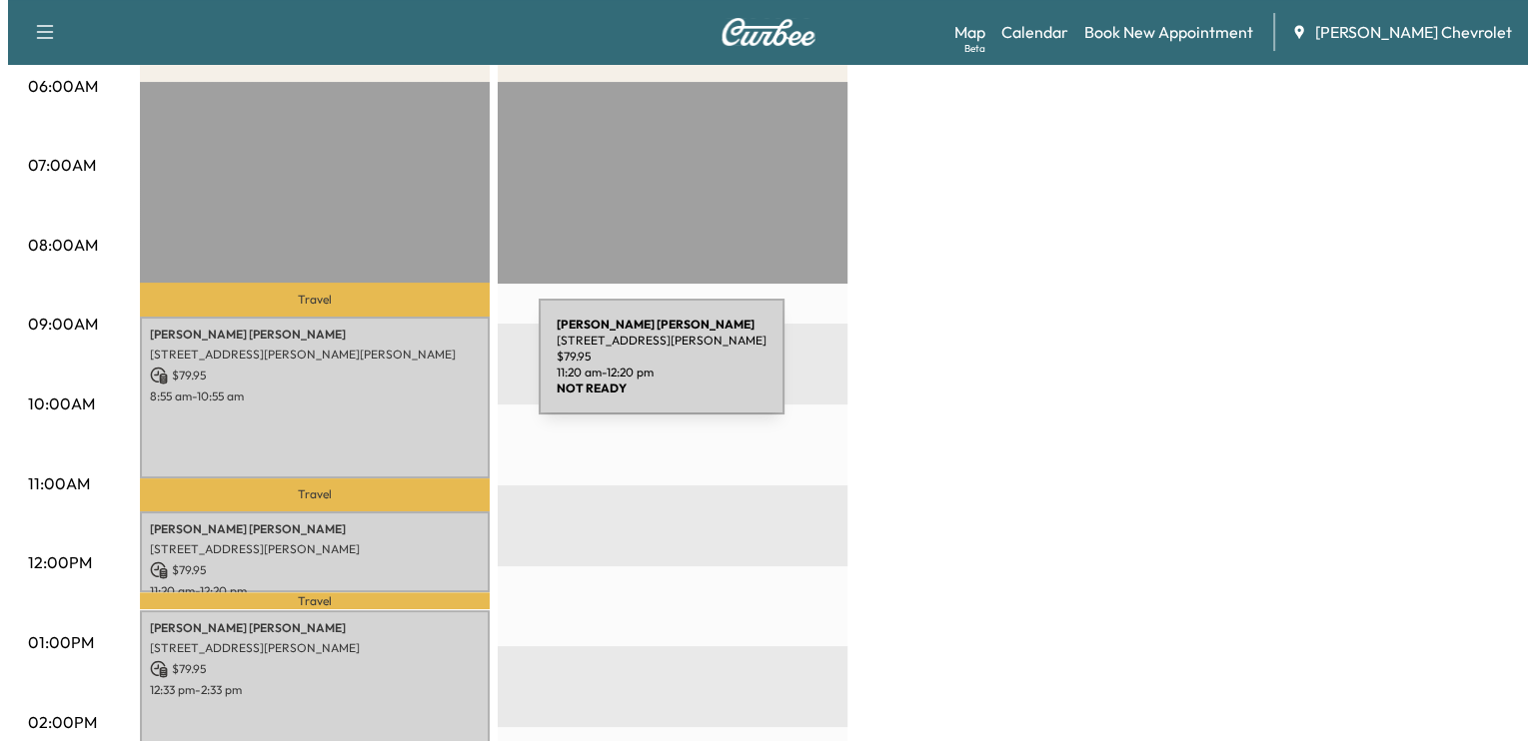
scroll to position [386, 0]
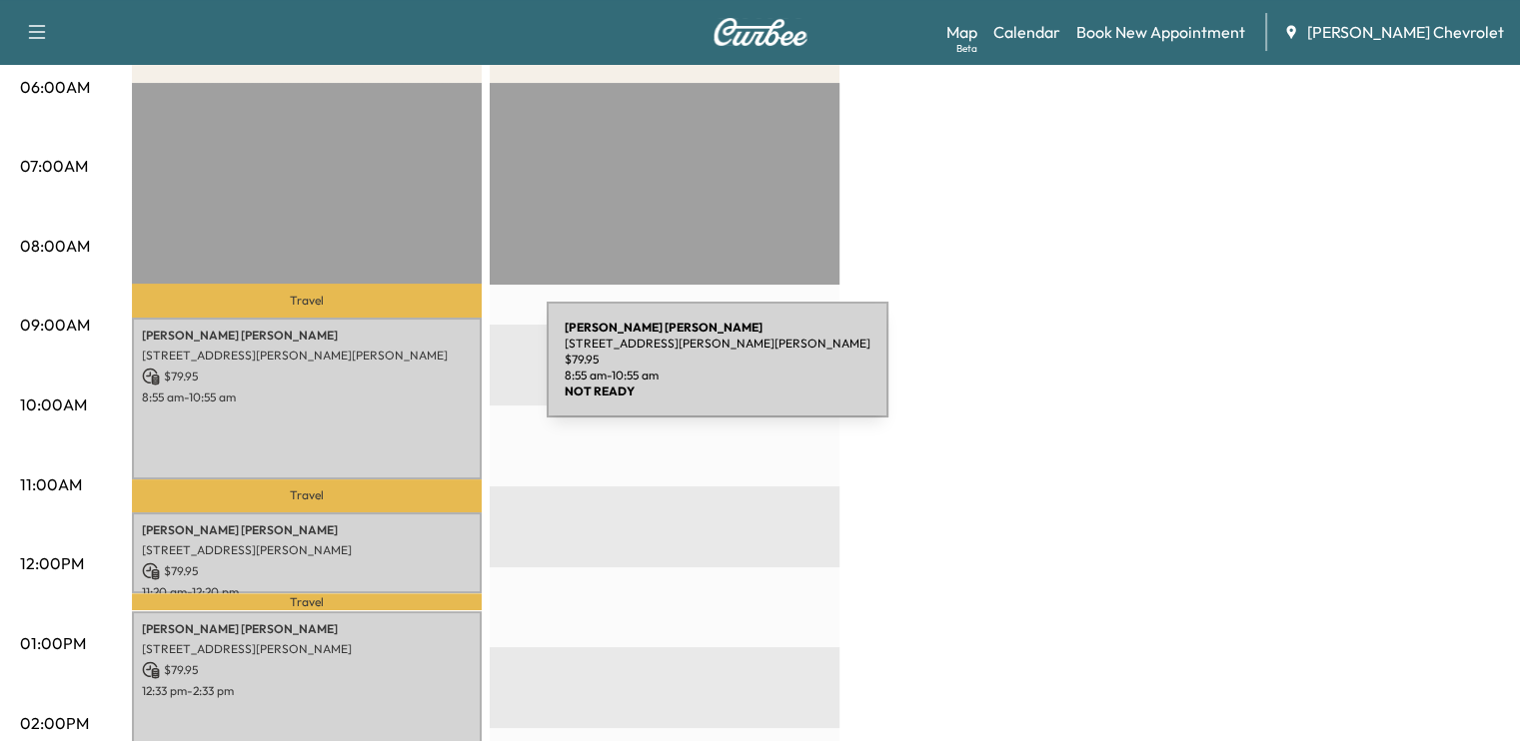
click at [397, 372] on p "$ 79.95" at bounding box center [307, 377] width 330 height 18
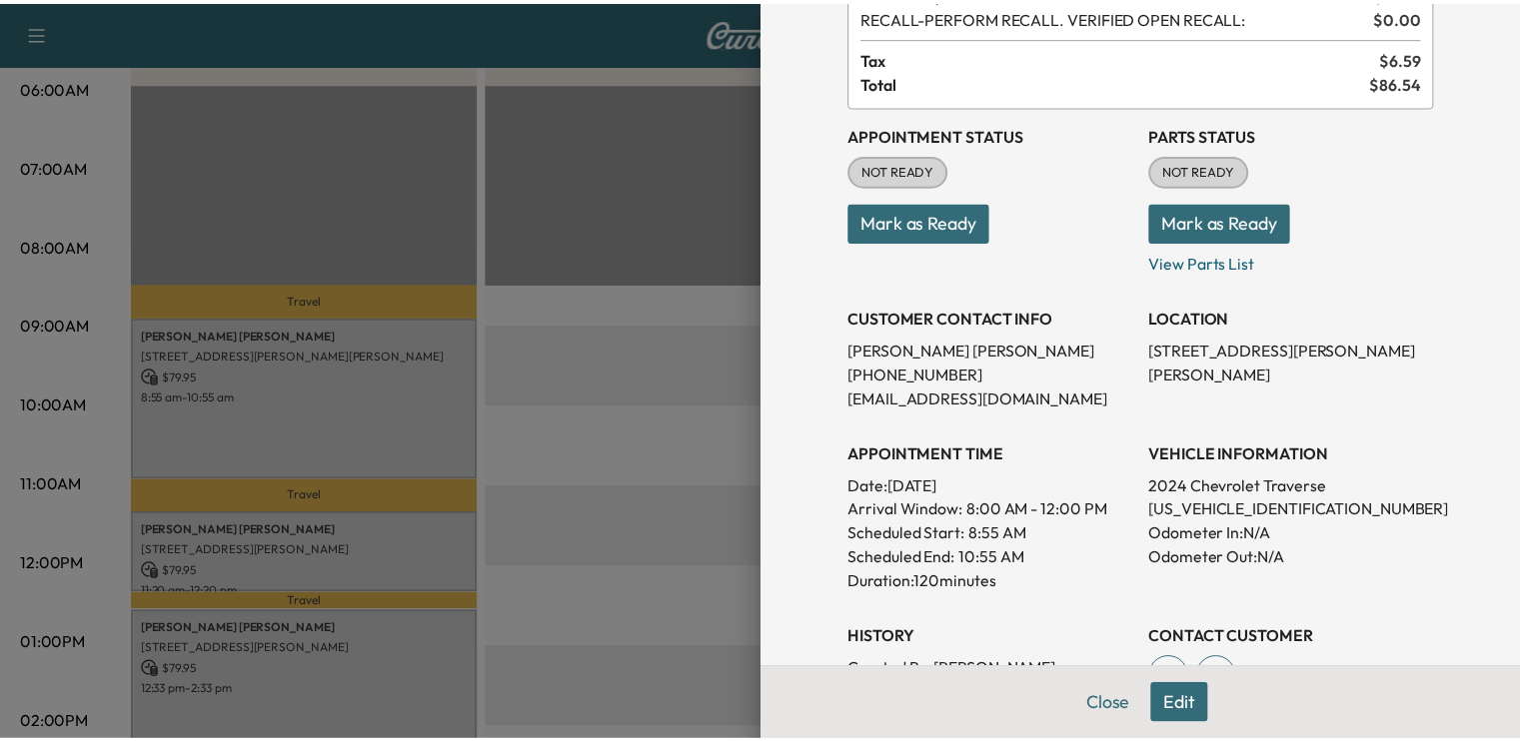
scroll to position [160, 0]
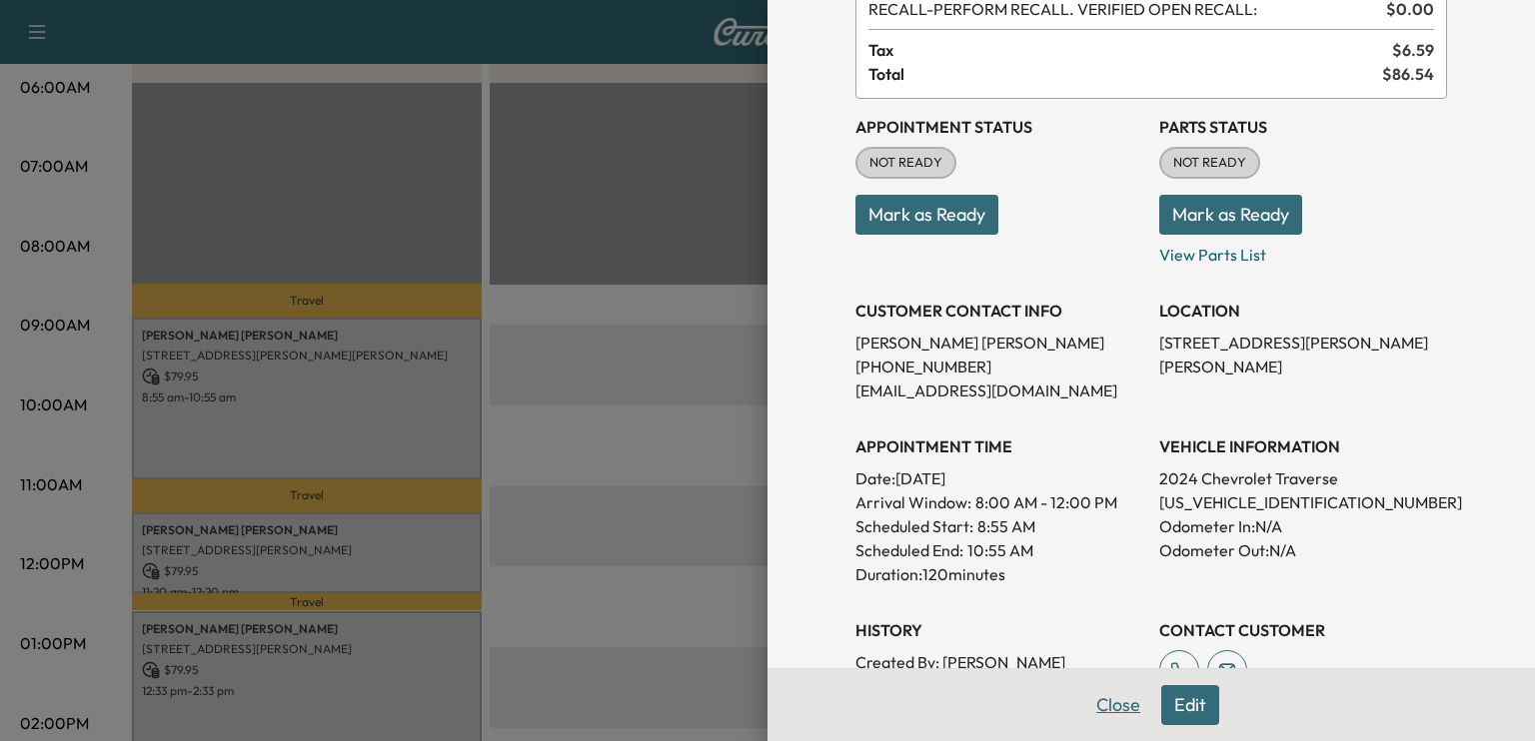
click at [1096, 705] on button "Close" at bounding box center [1118, 705] width 70 height 40
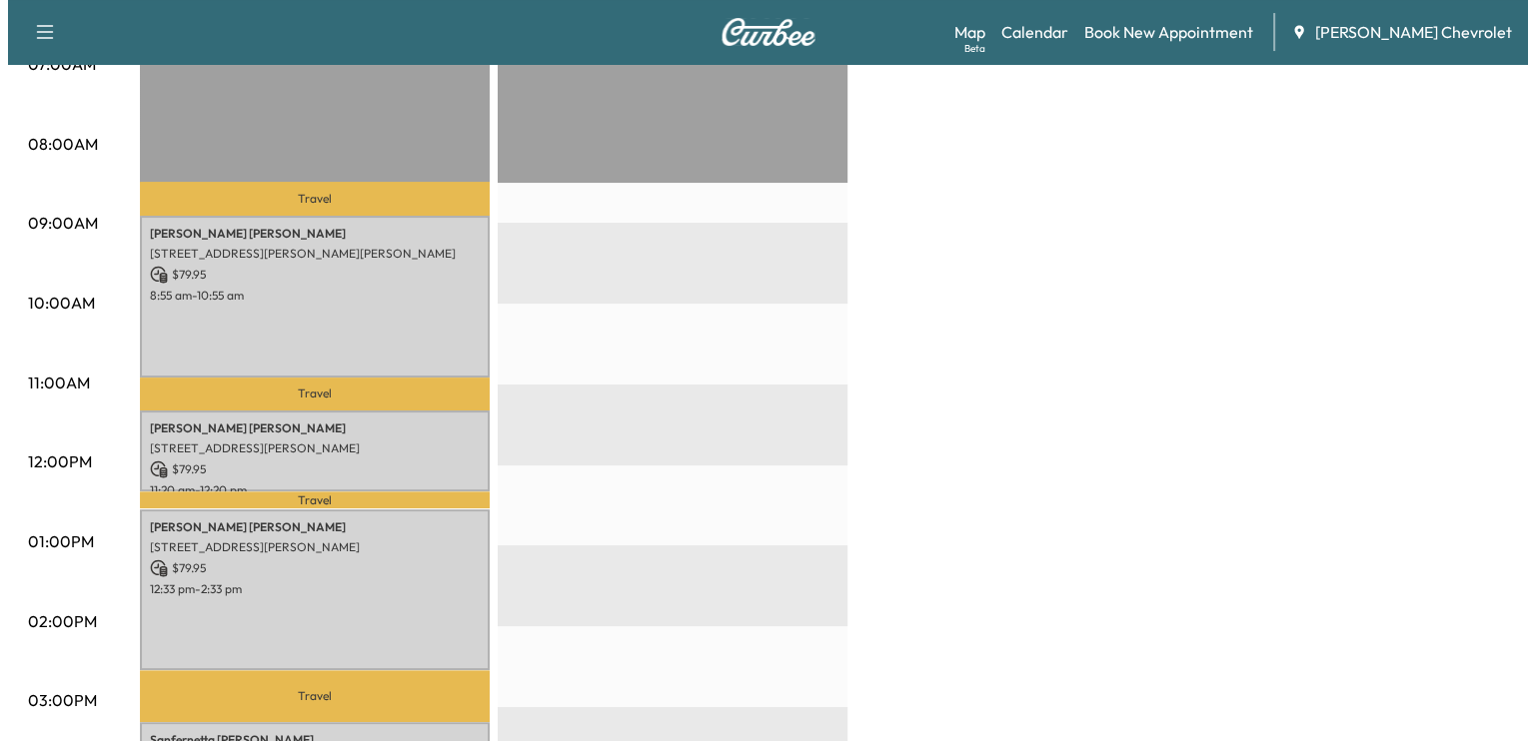
scroll to position [490, 0]
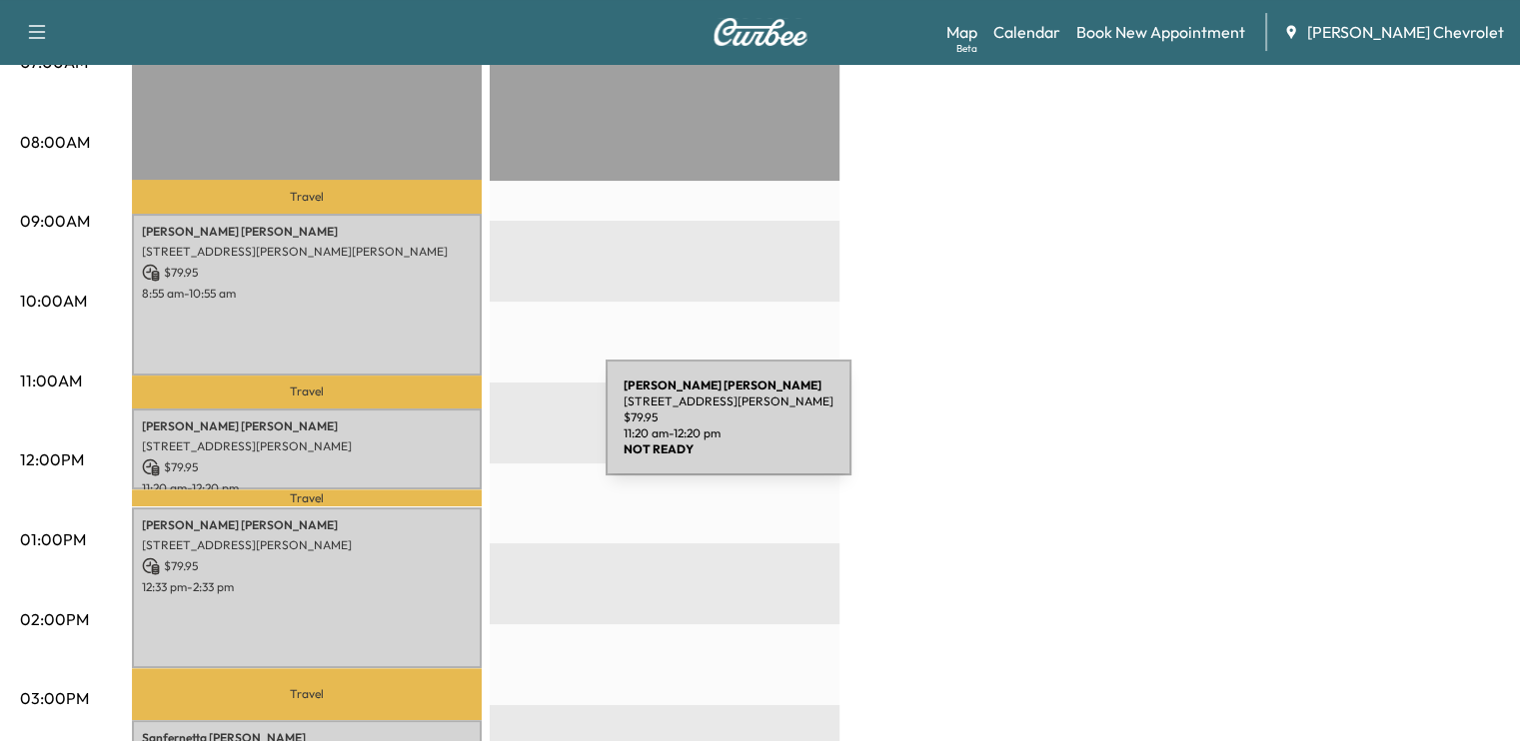
click at [456, 430] on div "Gerald Gibbs 3462 Rector Road, Morning View, KY 41063, US $ 79.95 11:20 am - 12…" at bounding box center [307, 449] width 350 height 81
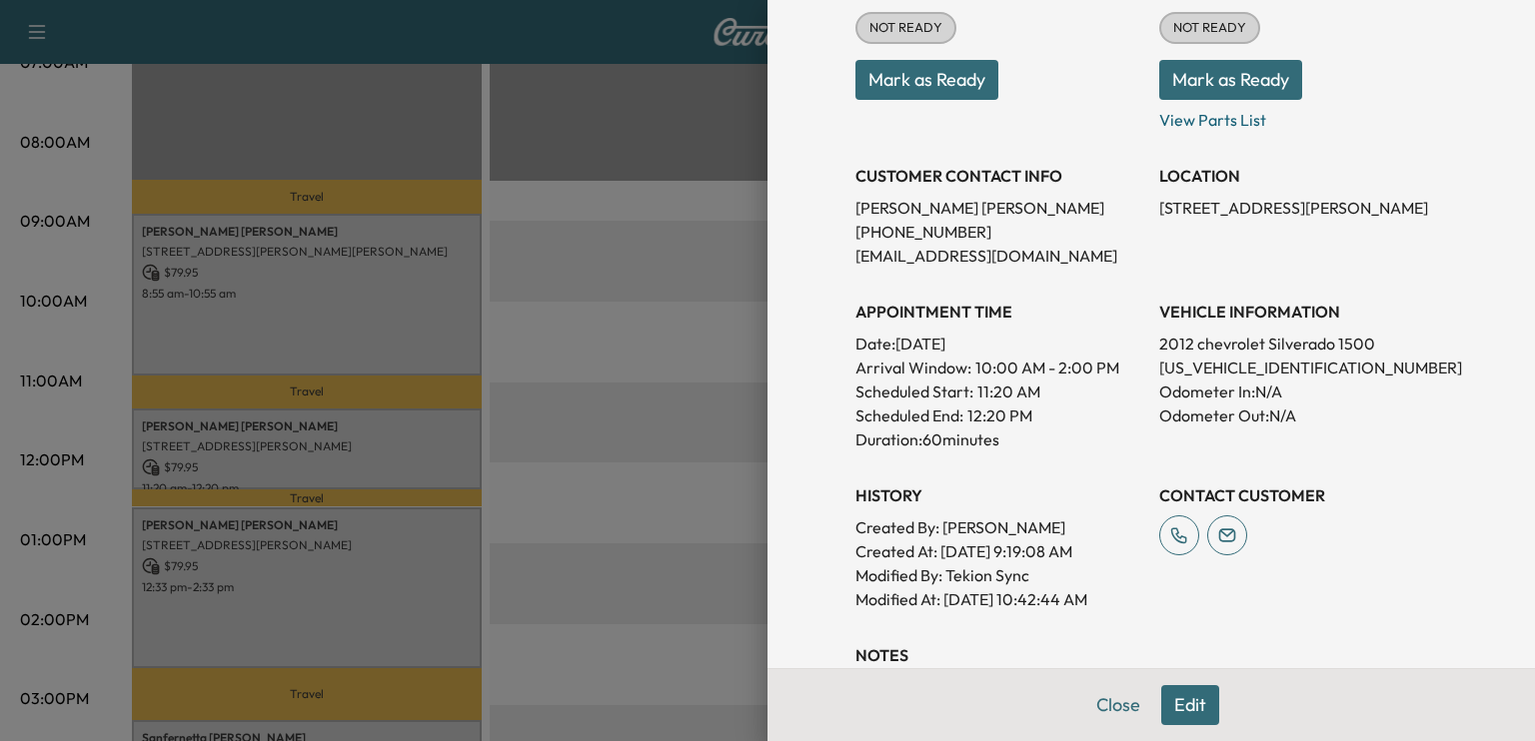
scroll to position [272, 0]
click at [1107, 702] on button "Close" at bounding box center [1118, 705] width 70 height 40
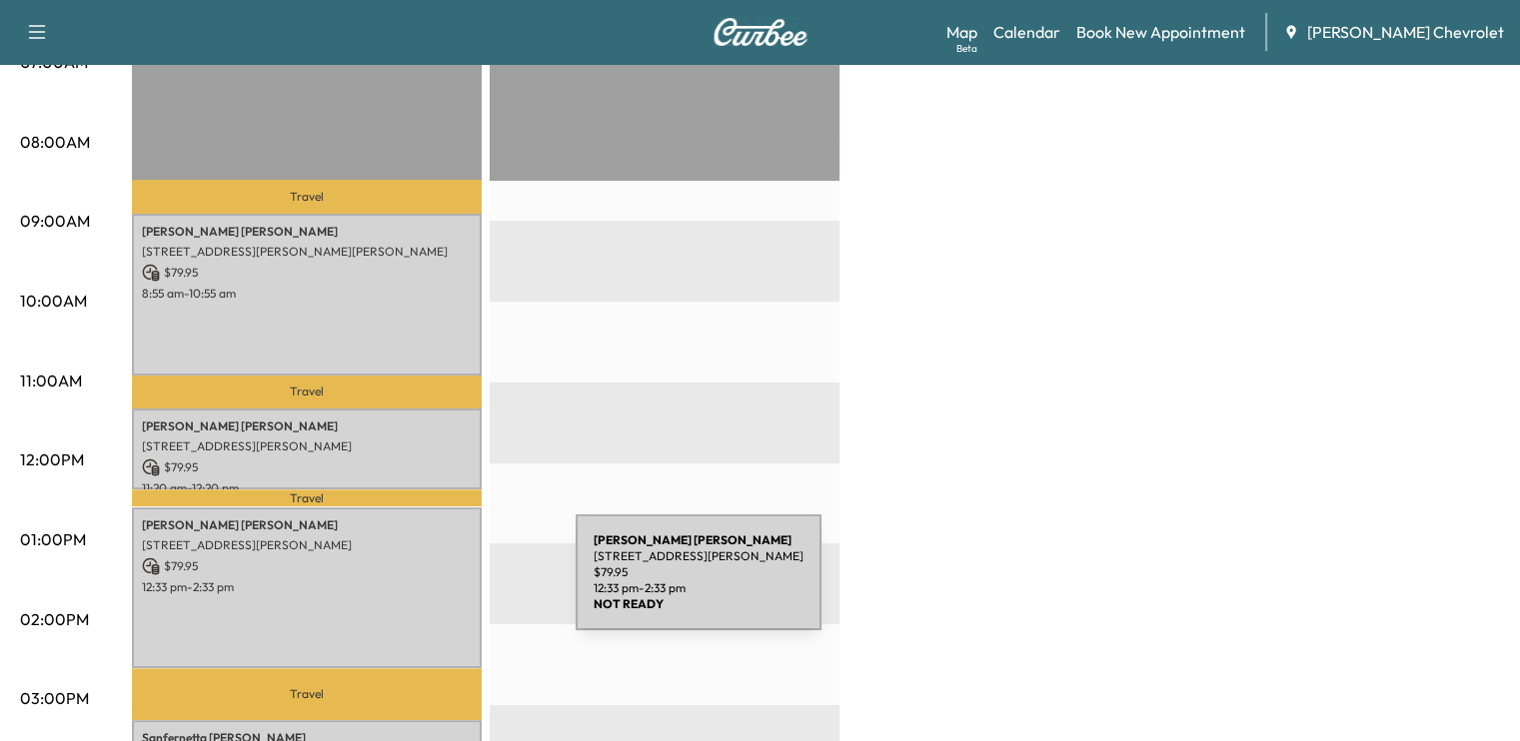
click at [405, 585] on p "12:33 pm - 2:33 pm" at bounding box center [307, 588] width 330 height 16
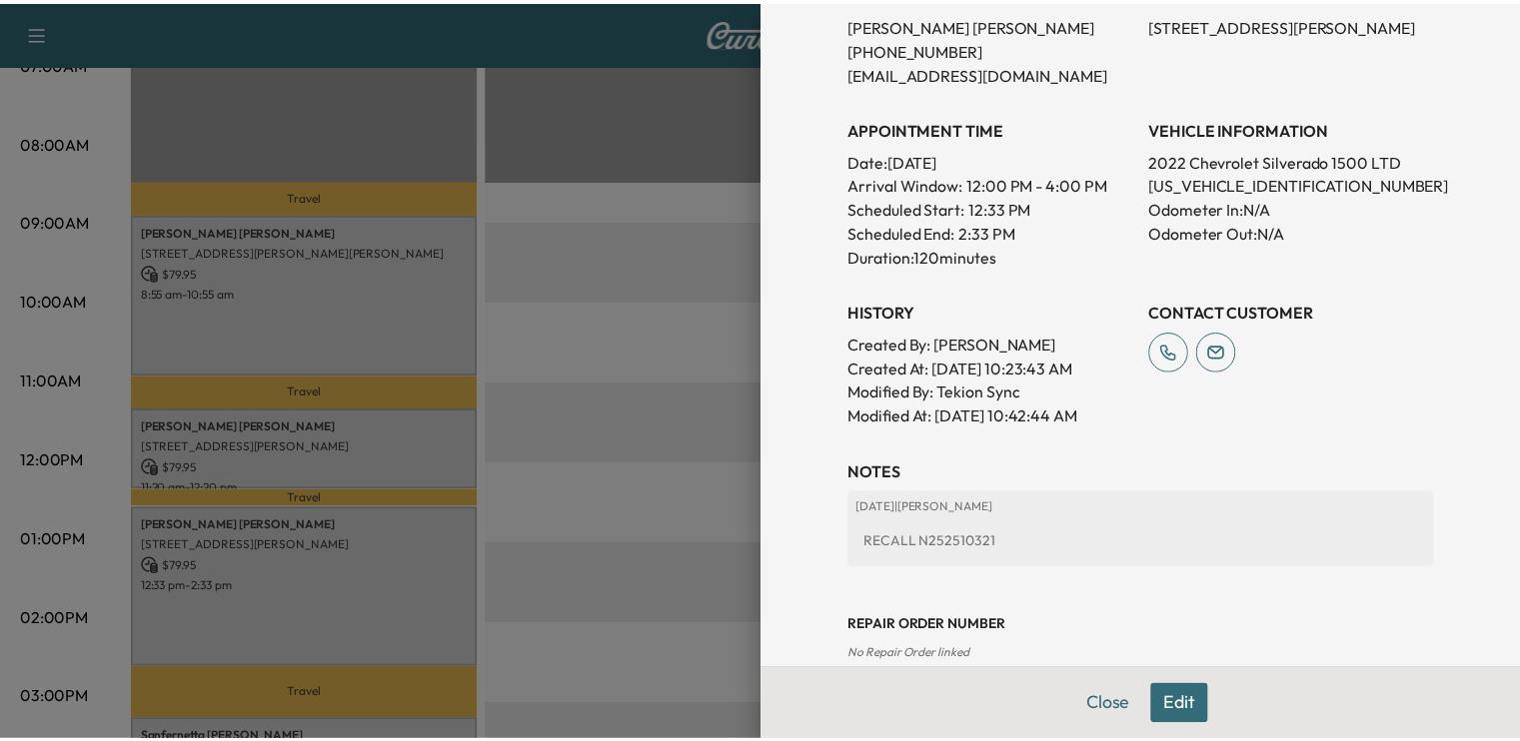
scroll to position [532, 0]
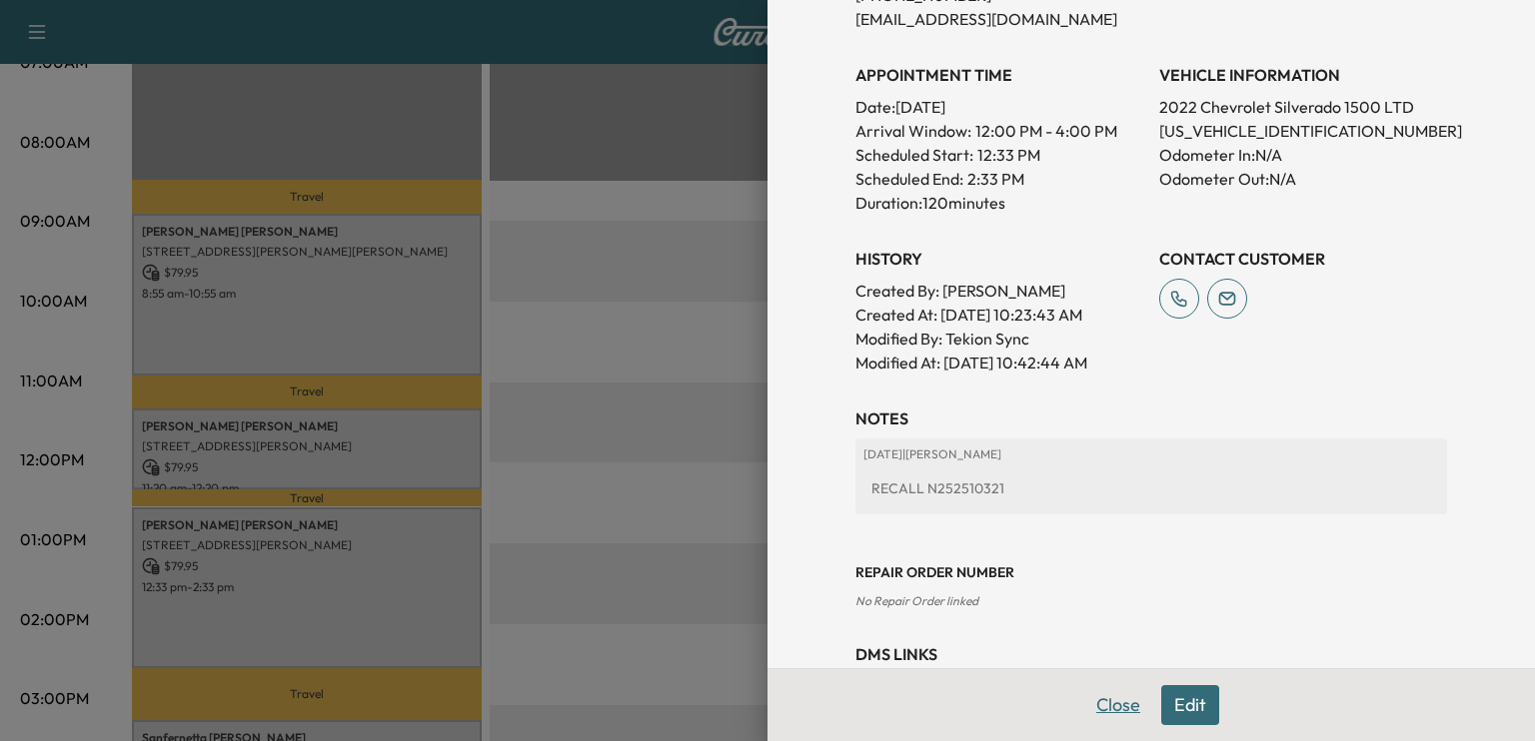
click at [1083, 707] on button "Close" at bounding box center [1118, 705] width 70 height 40
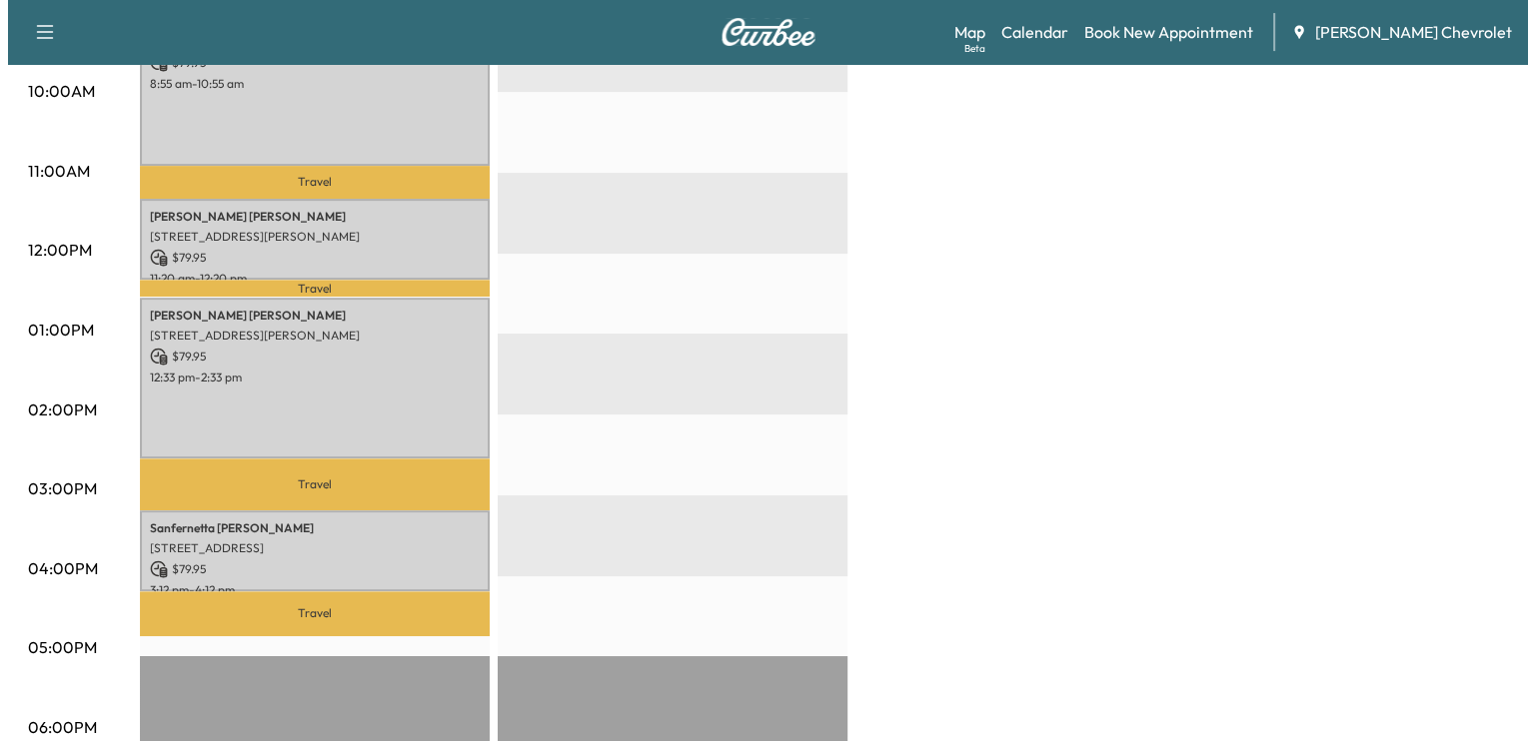
scroll to position [709, 0]
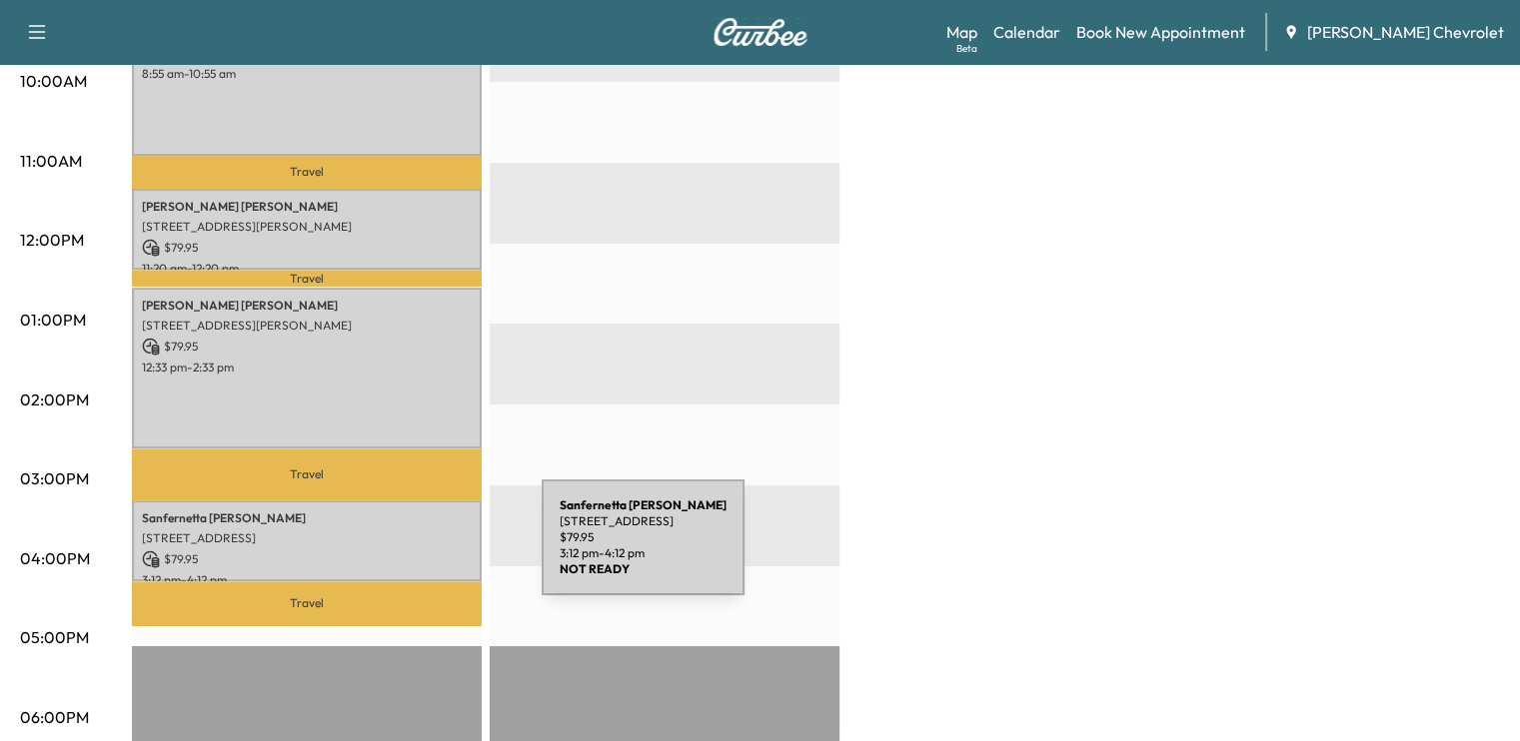
click at [392, 551] on p "$ 79.95" at bounding box center [307, 560] width 330 height 18
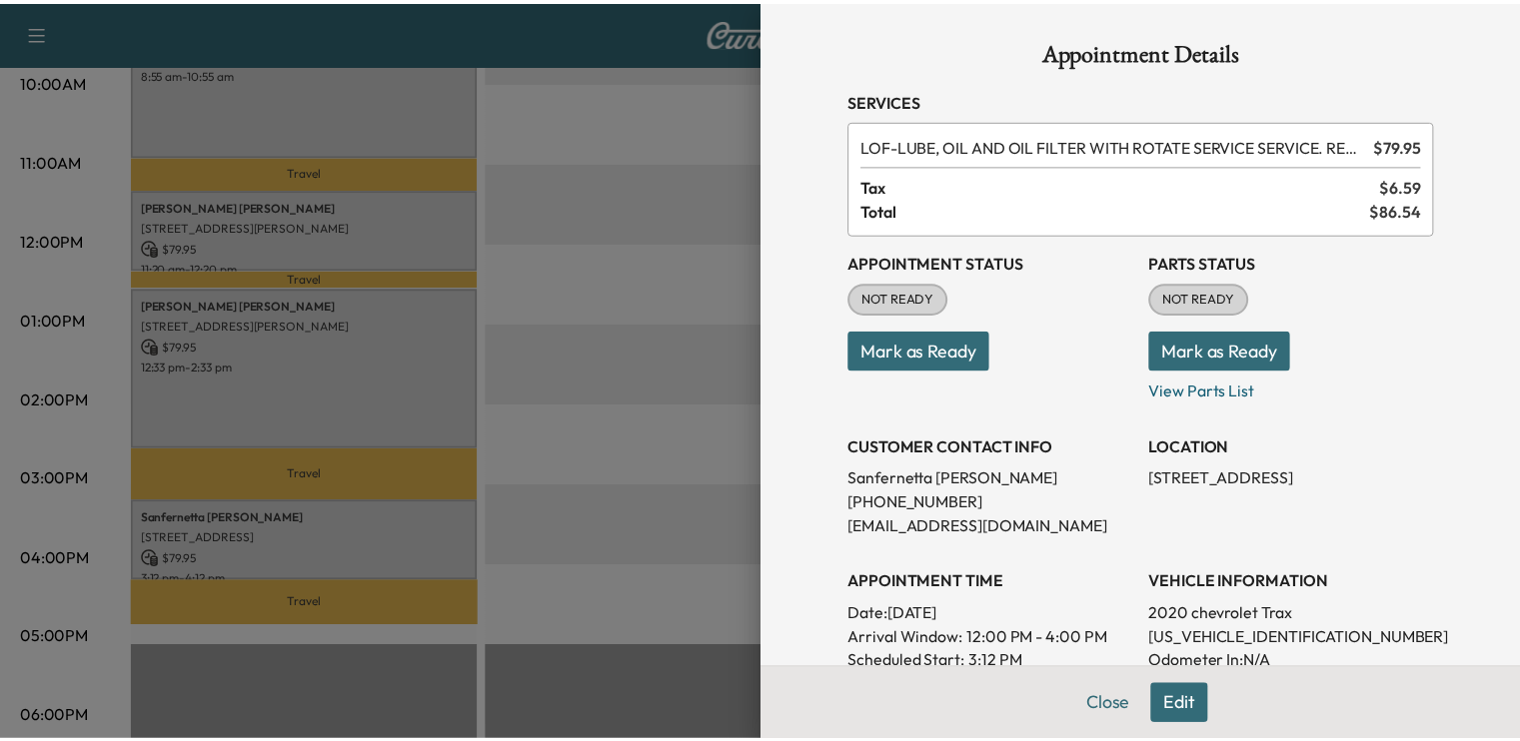
scroll to position [55, 0]
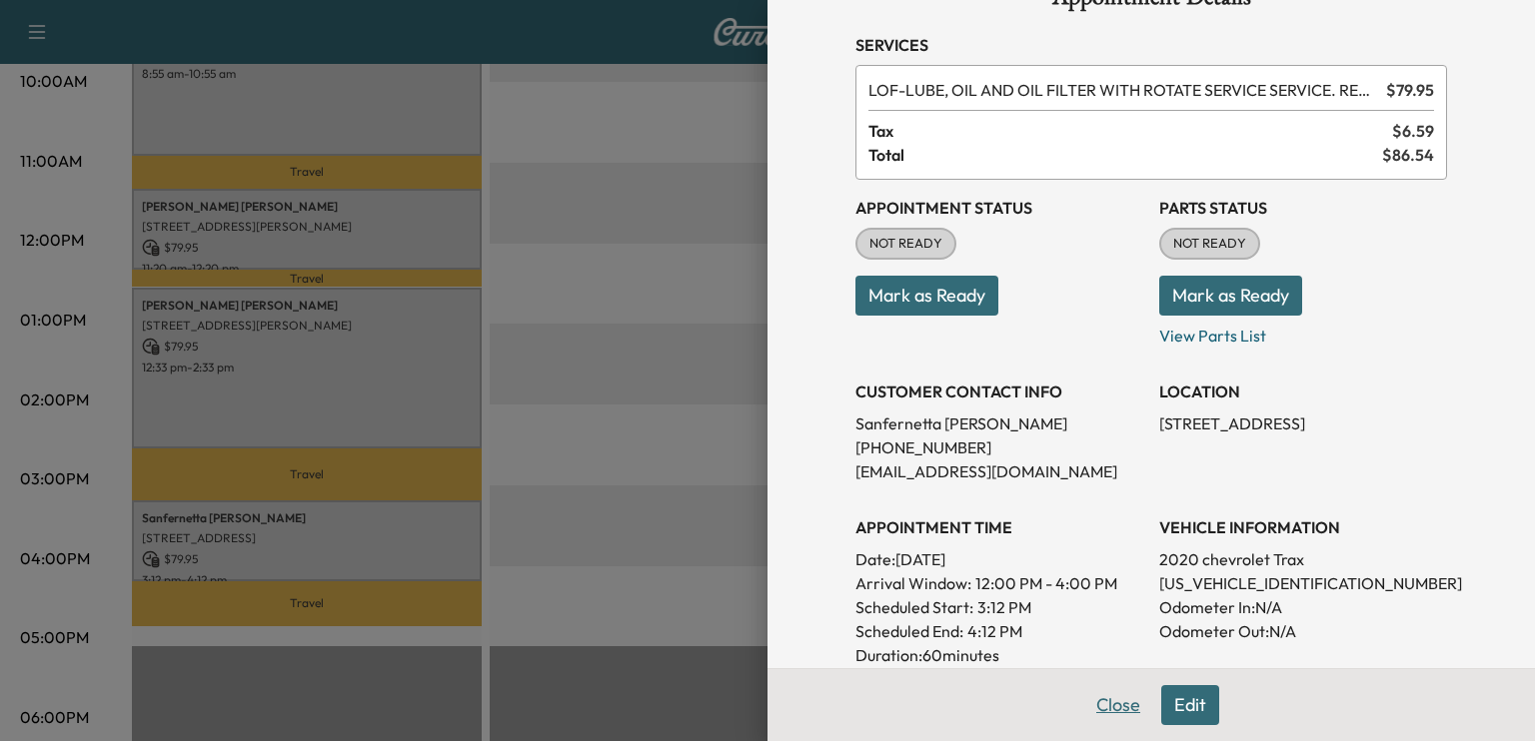
click at [1087, 701] on button "Close" at bounding box center [1118, 705] width 70 height 40
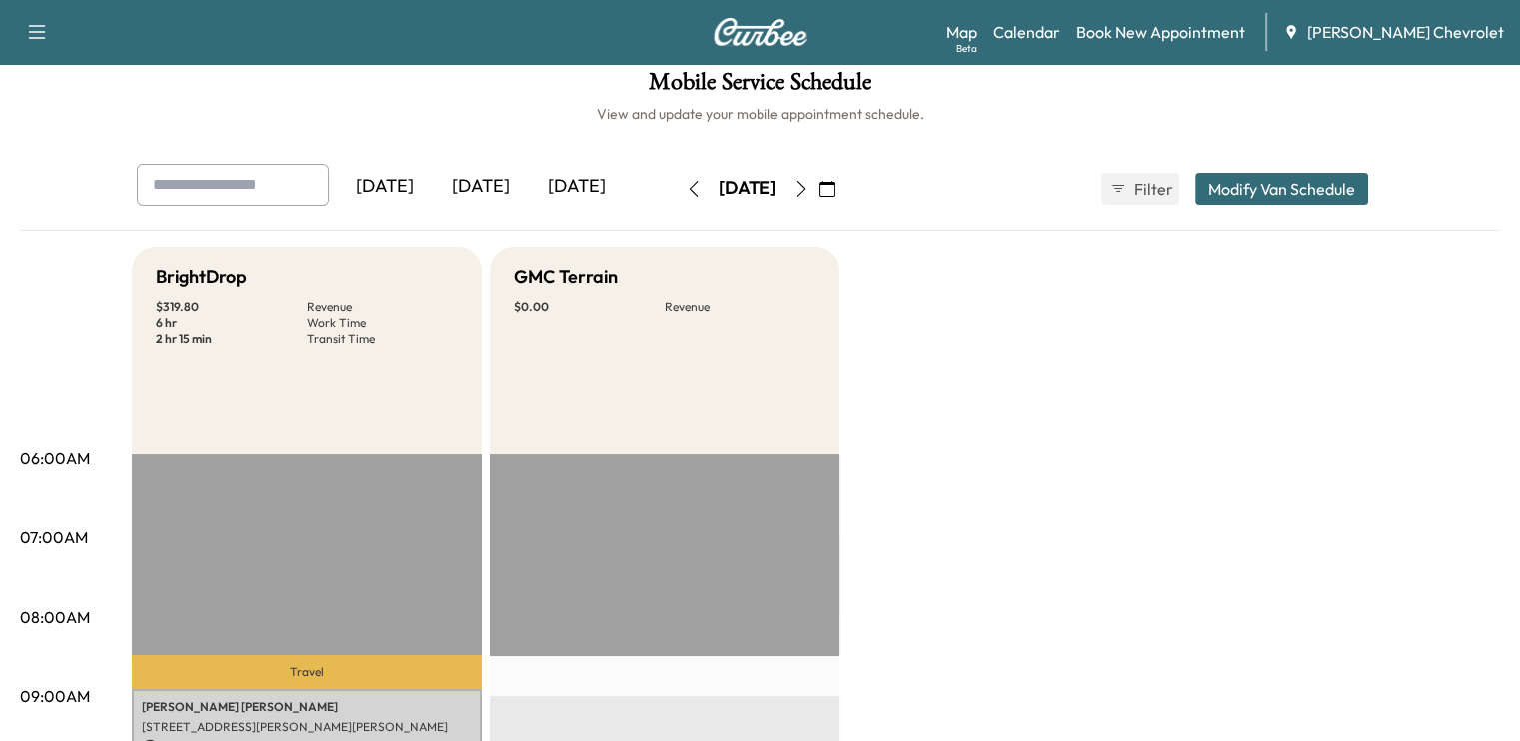
scroll to position [0, 0]
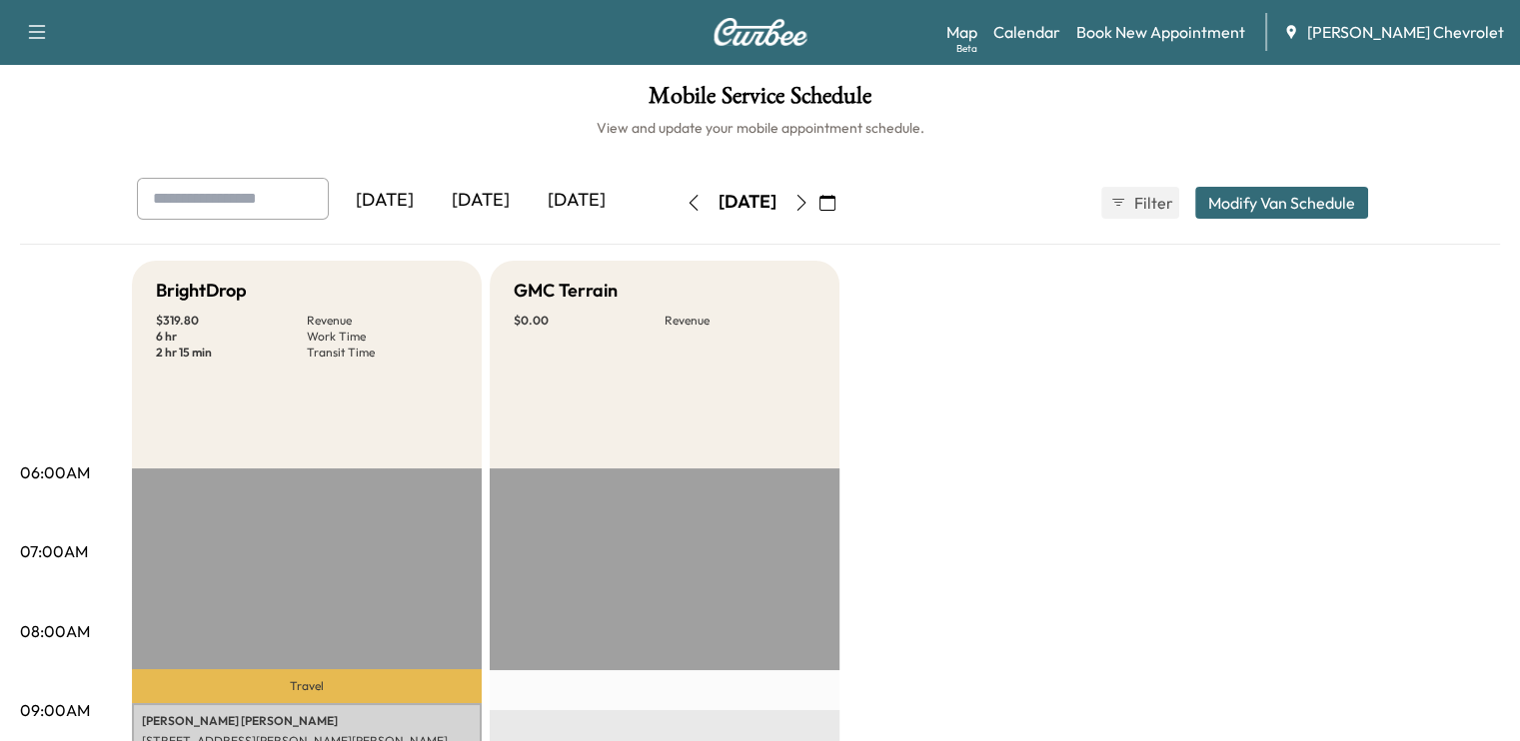
click at [685, 207] on icon "button" at bounding box center [693, 203] width 16 height 16
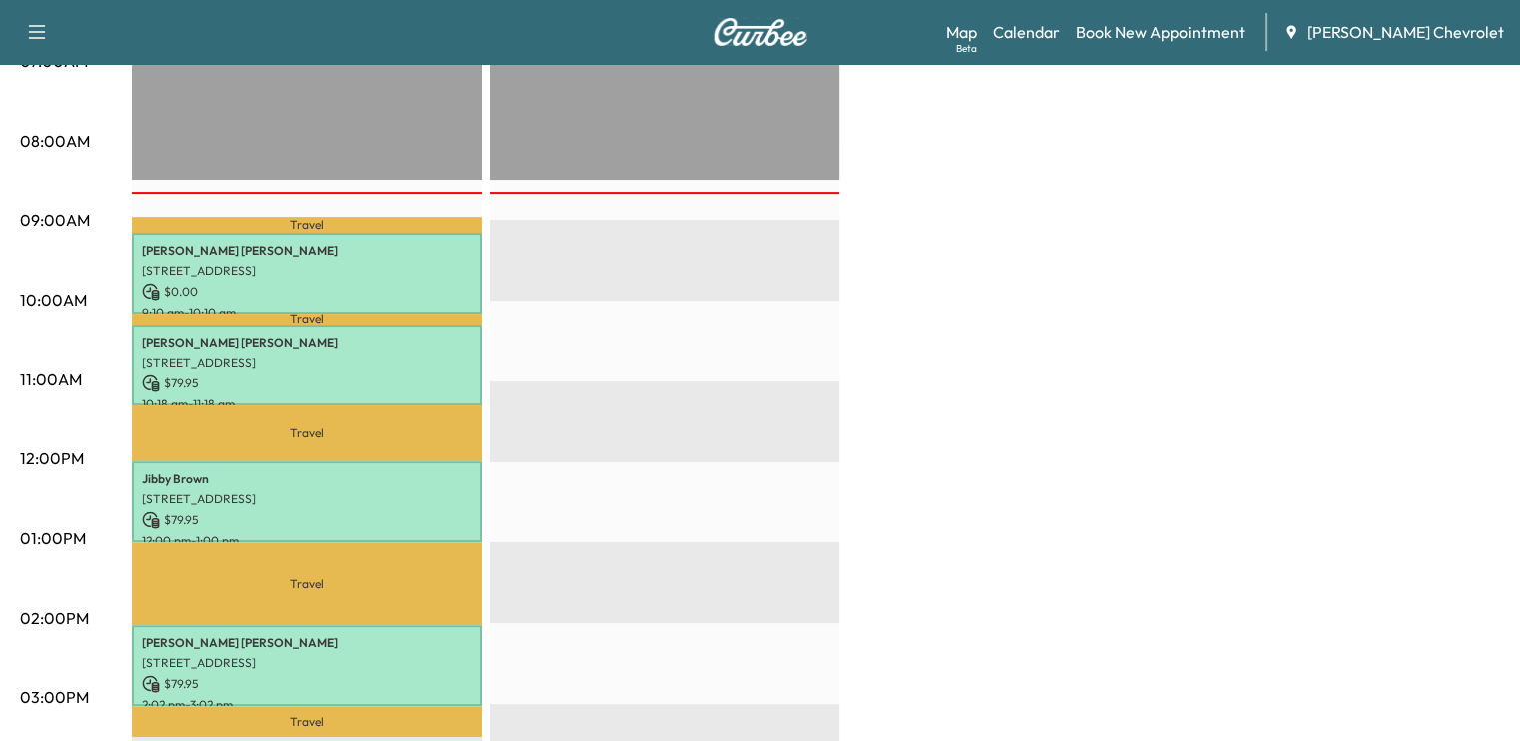
scroll to position [555, 0]
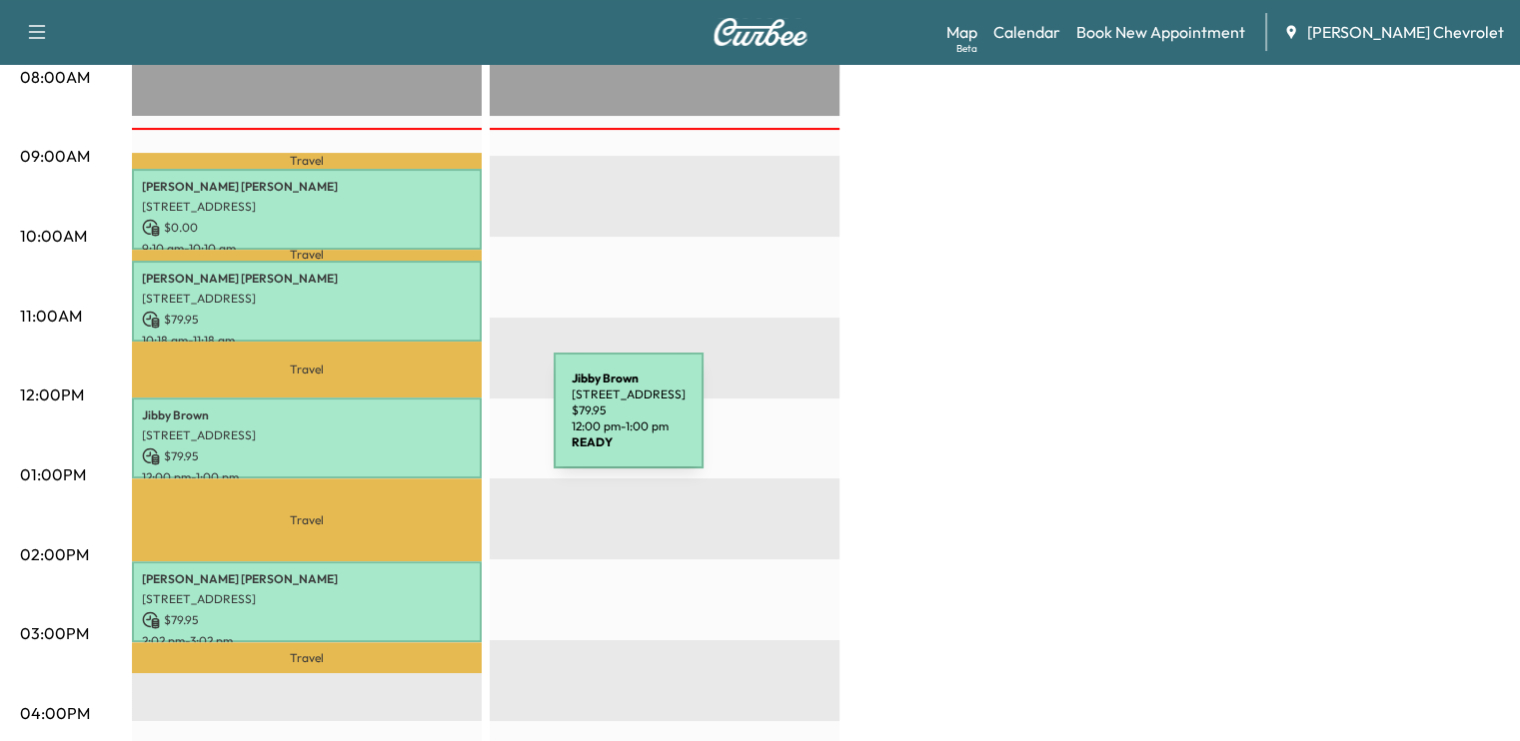
click at [404, 428] on p "[STREET_ADDRESS]" at bounding box center [307, 436] width 330 height 16
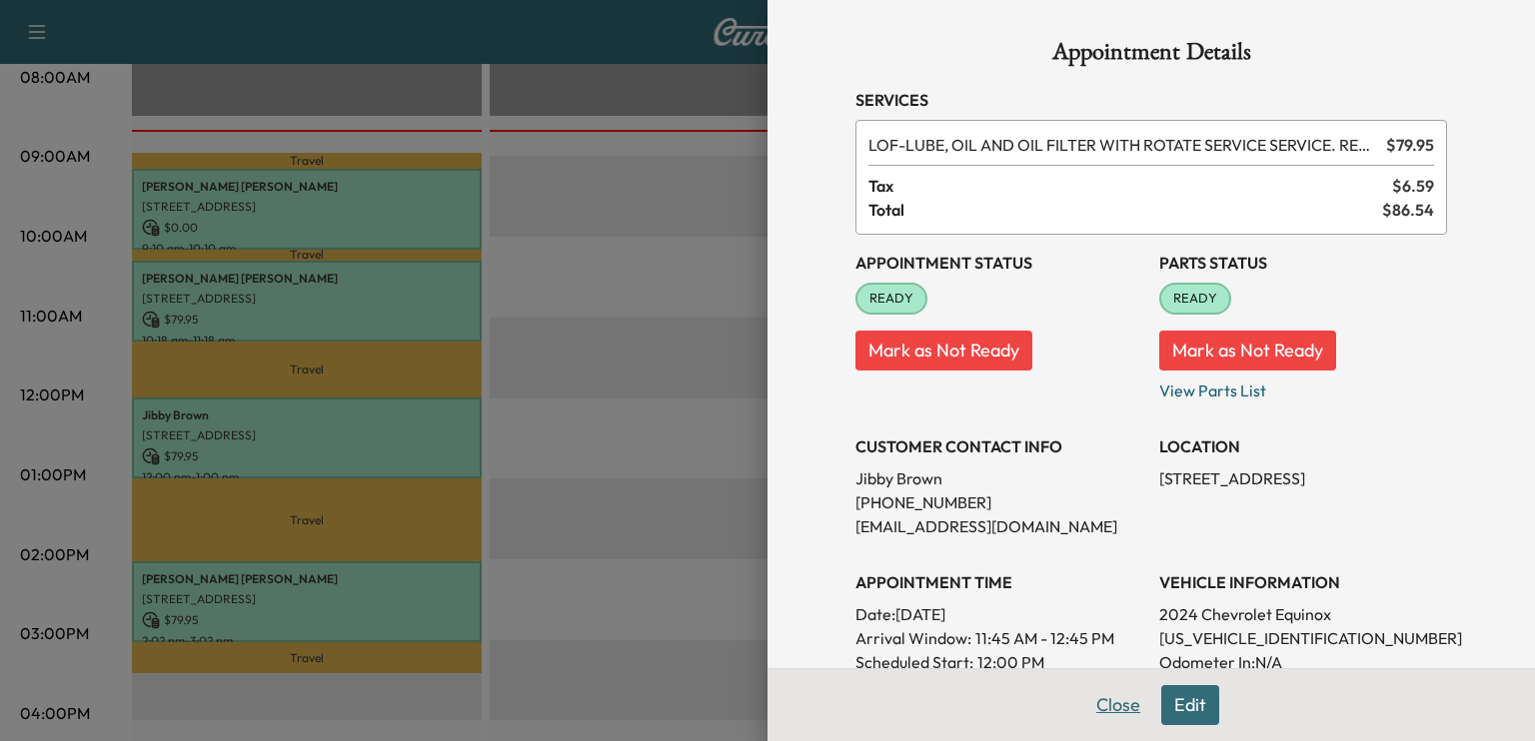
click at [1087, 706] on button "Close" at bounding box center [1118, 705] width 70 height 40
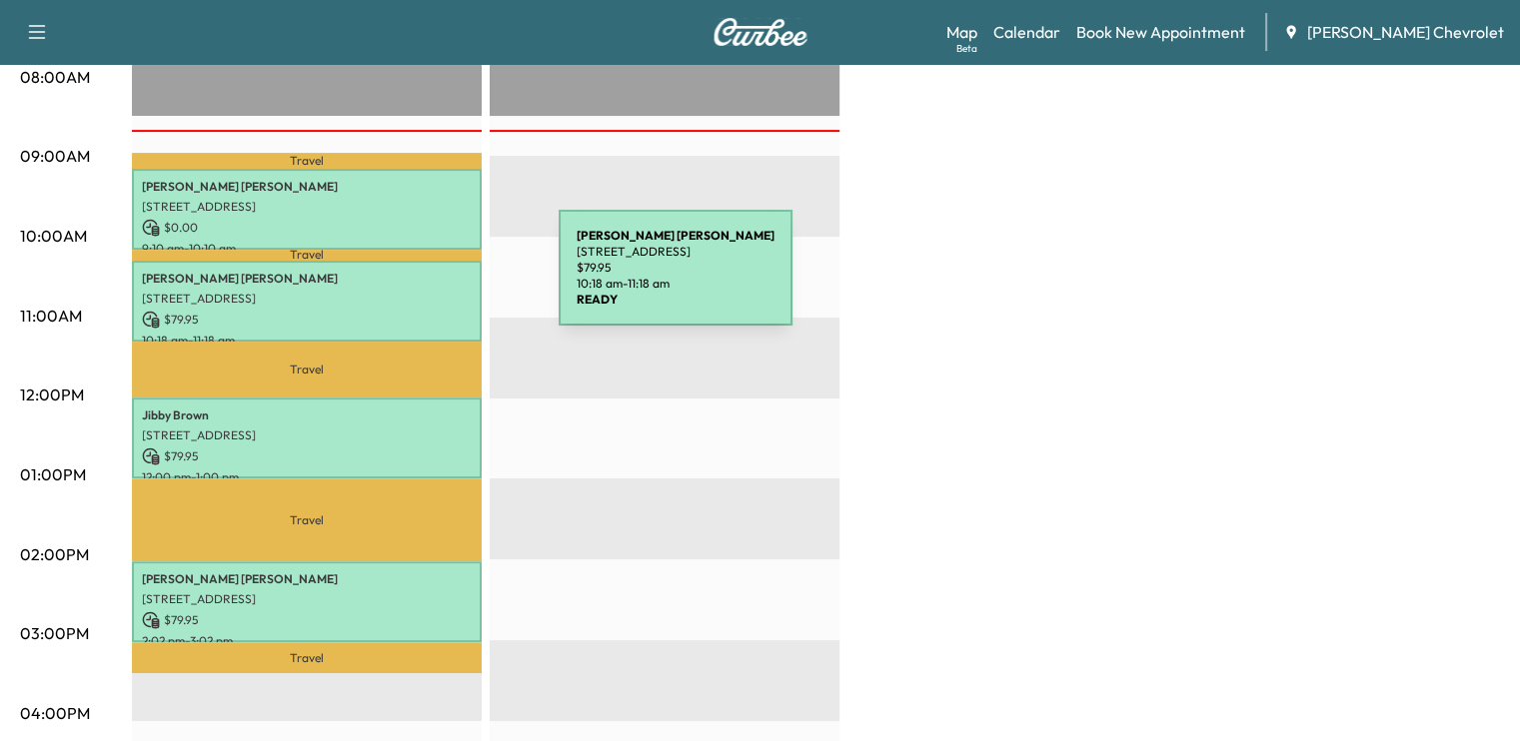
click at [409, 280] on p "[PERSON_NAME]" at bounding box center [307, 279] width 330 height 16
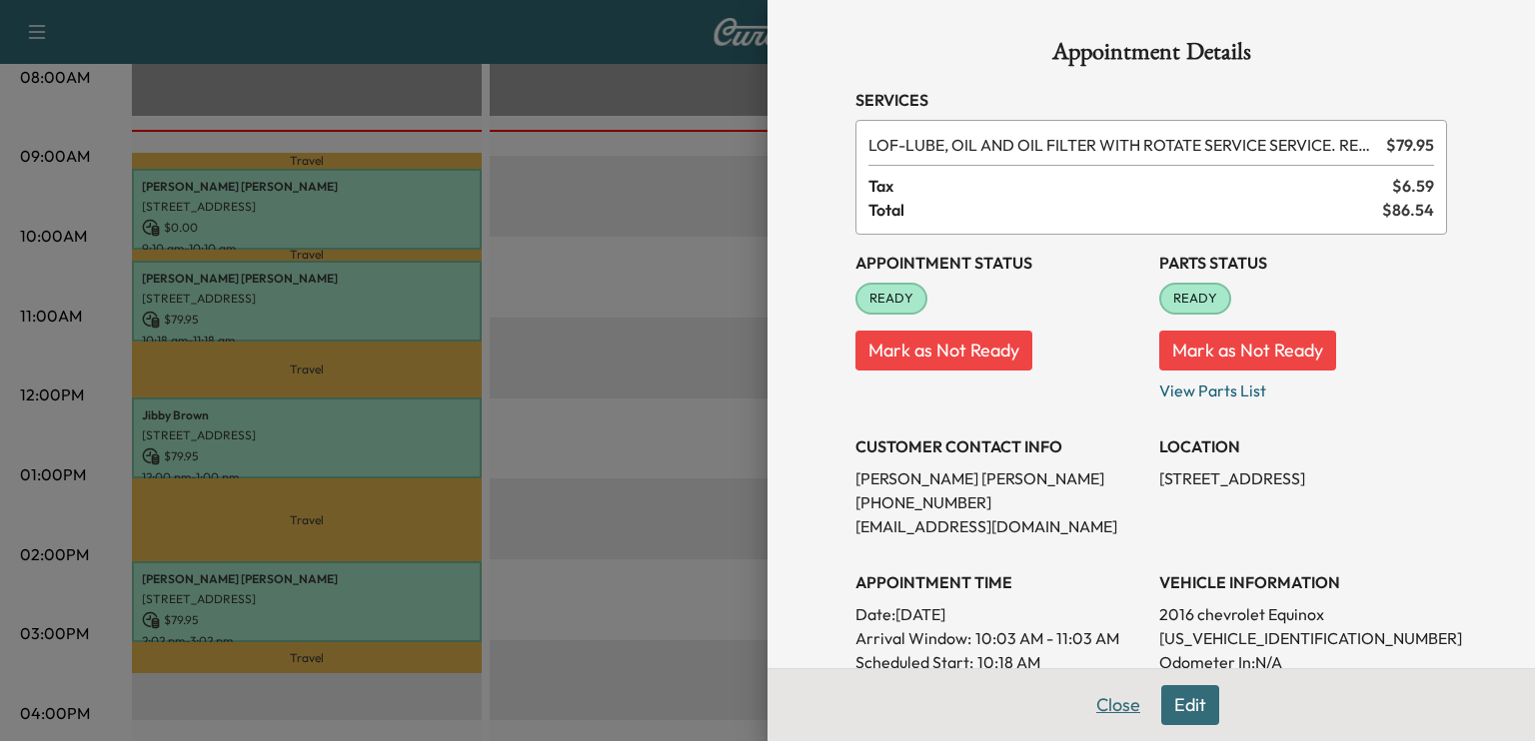
click at [1083, 715] on button "Close" at bounding box center [1118, 705] width 70 height 40
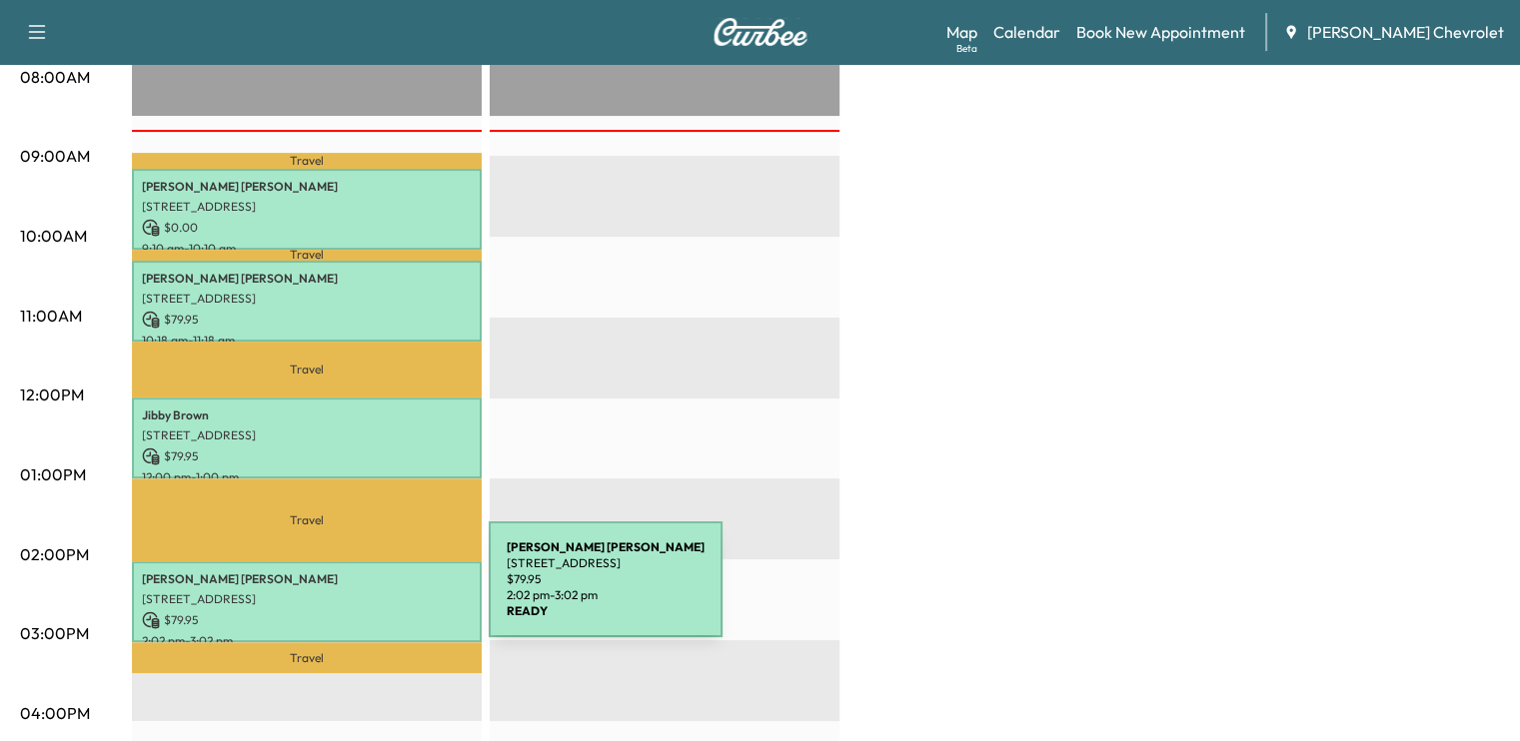
click at [339, 592] on p "[STREET_ADDRESS]" at bounding box center [307, 600] width 330 height 16
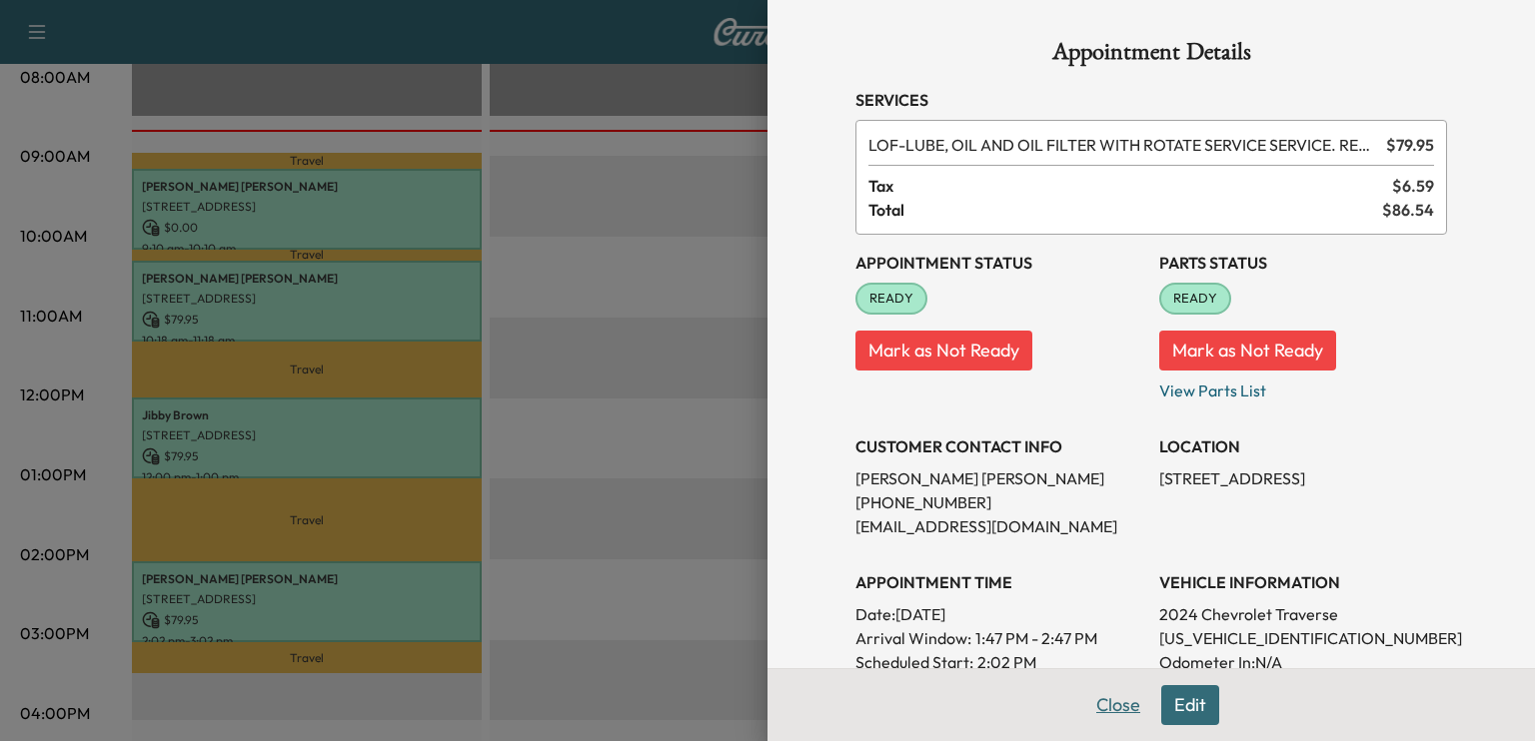
click at [1099, 697] on button "Close" at bounding box center [1118, 705] width 70 height 40
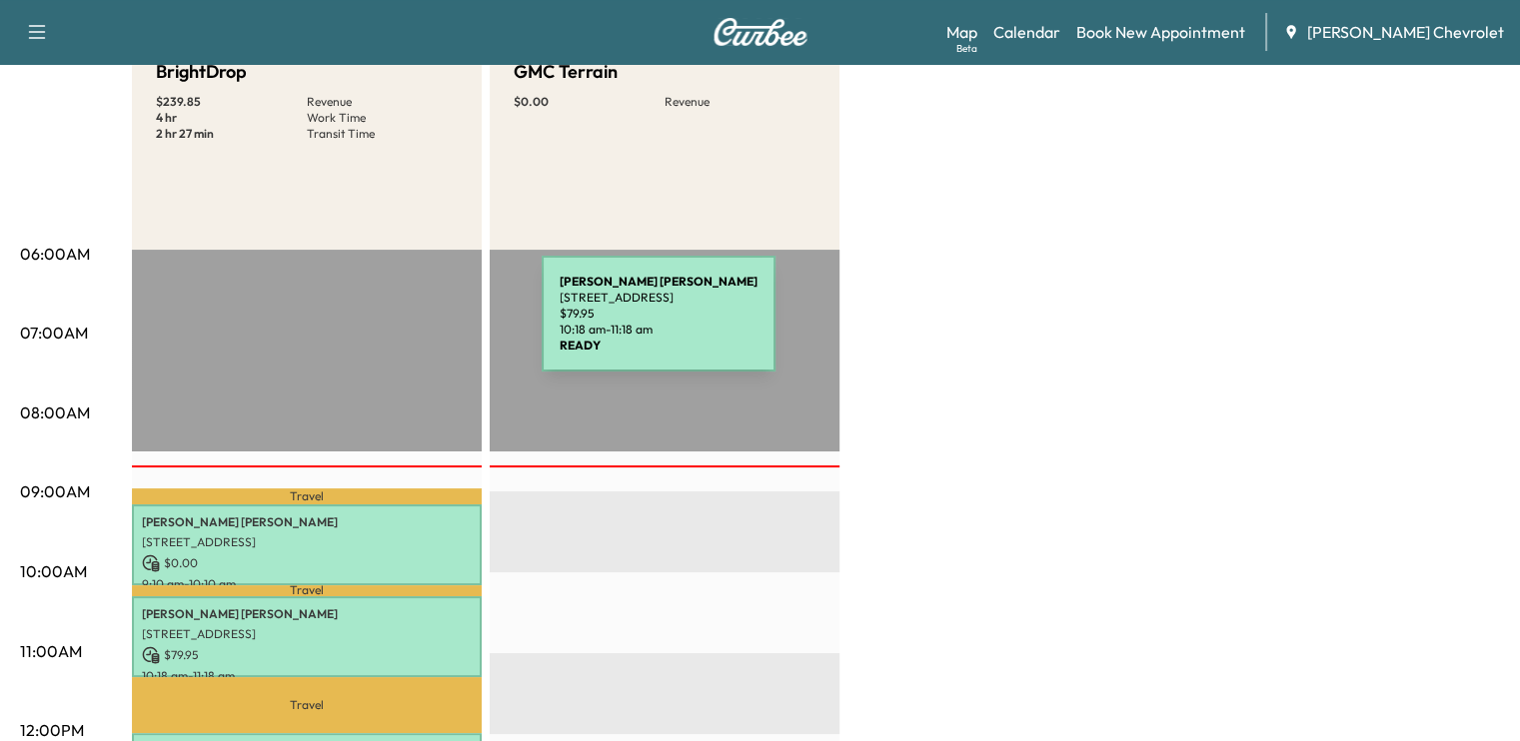
scroll to position [208, 0]
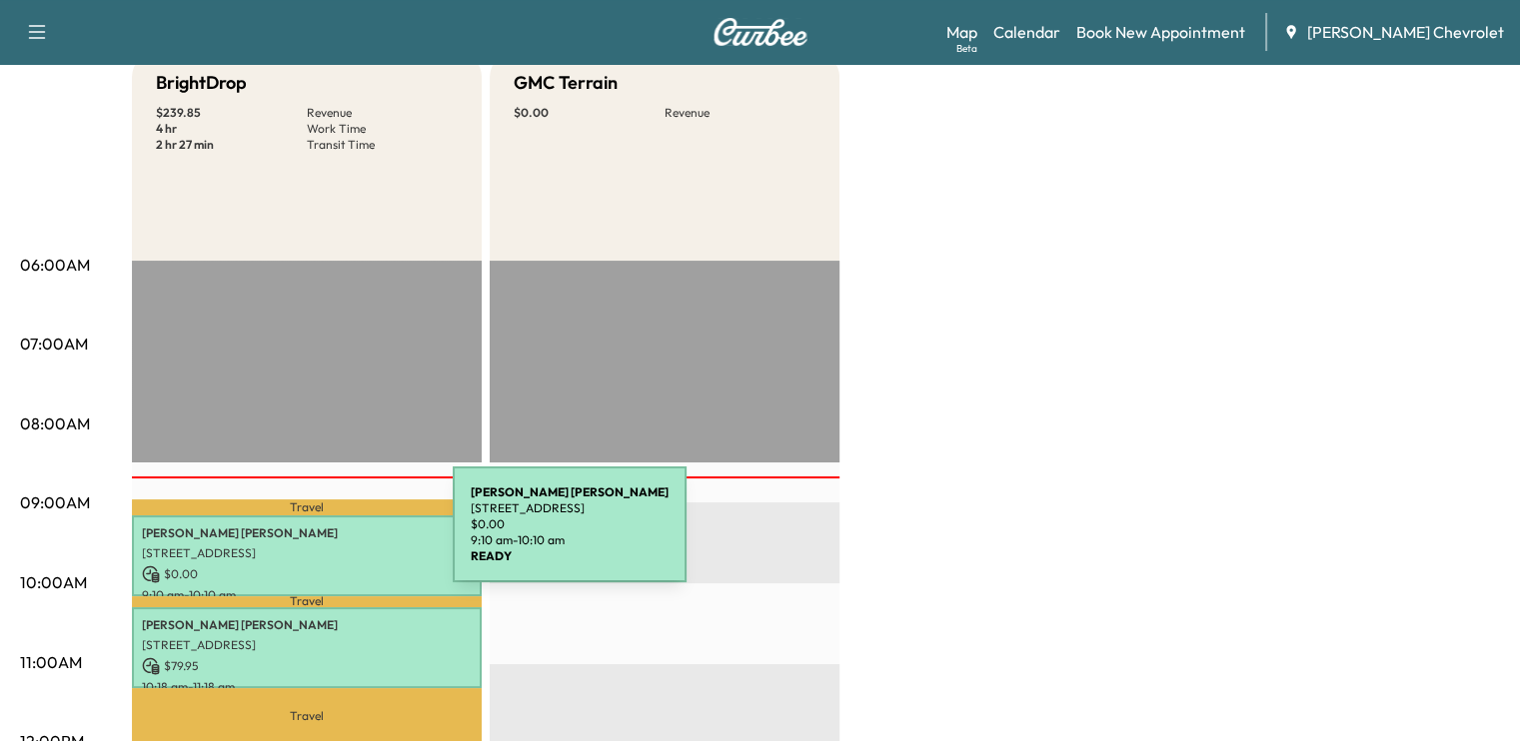
click at [309, 546] on p "[STREET_ADDRESS]" at bounding box center [307, 554] width 330 height 16
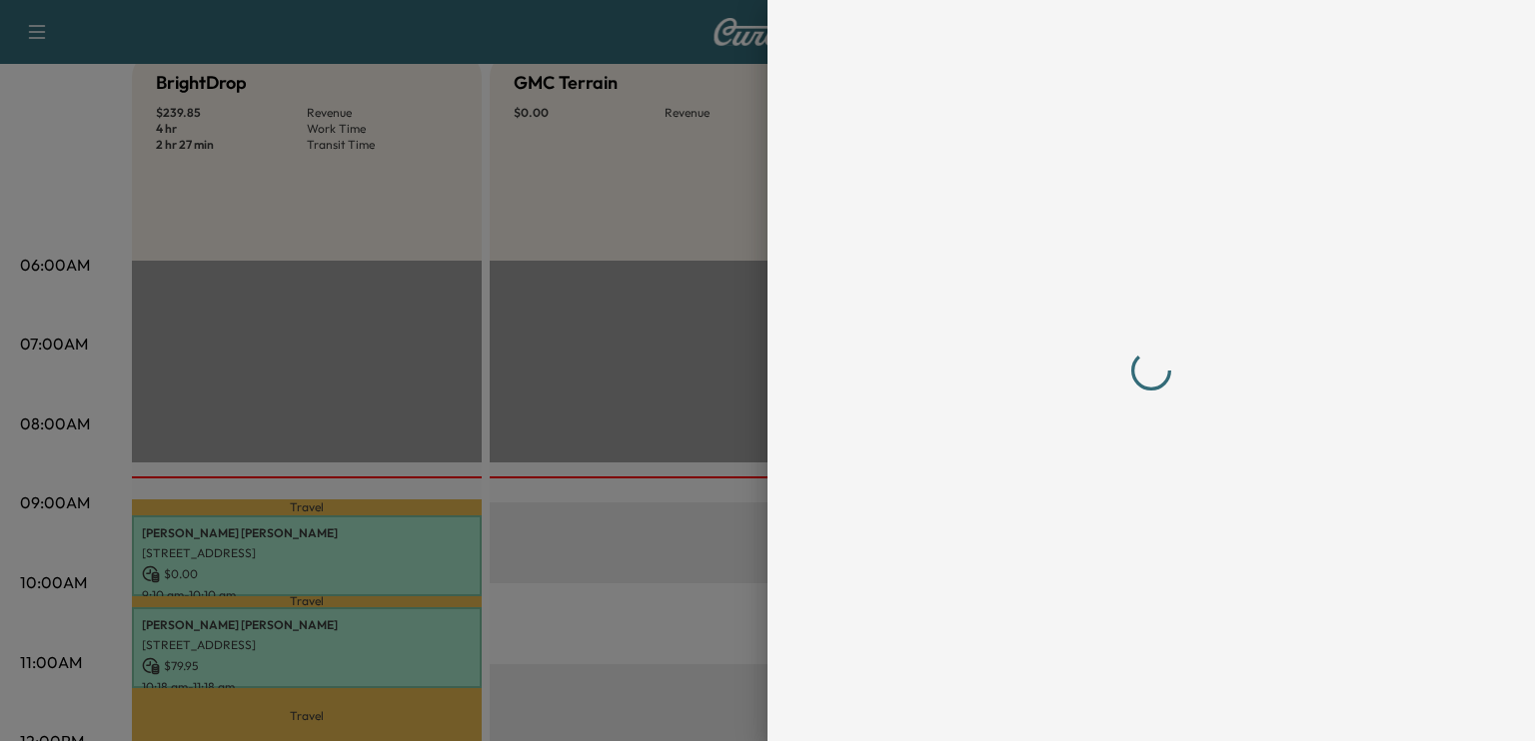
click at [675, 253] on div at bounding box center [767, 370] width 1535 height 741
